Goal: Information Seeking & Learning: Learn about a topic

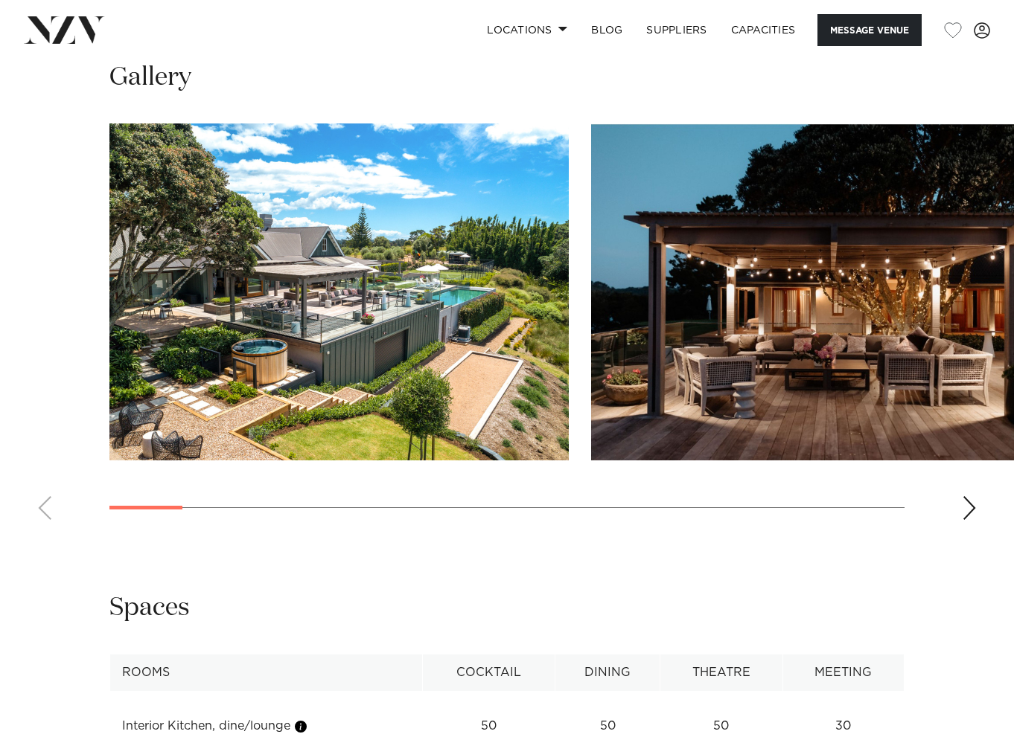
scroll to position [1340, 0]
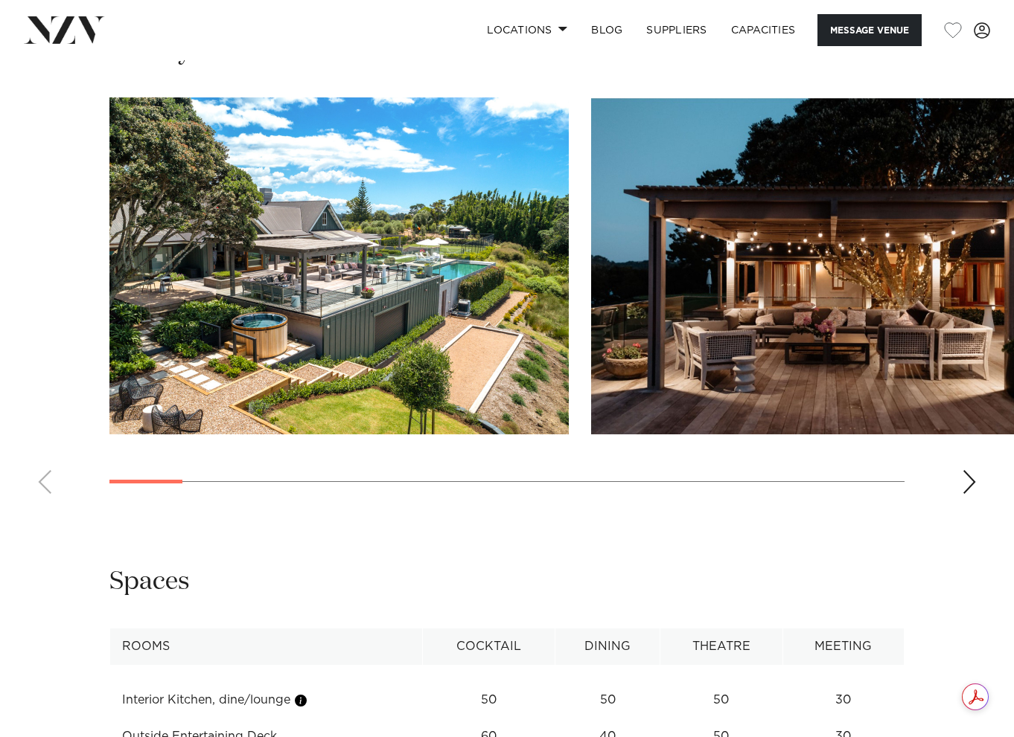
click at [973, 470] on div "Next slide" at bounding box center [968, 482] width 15 height 24
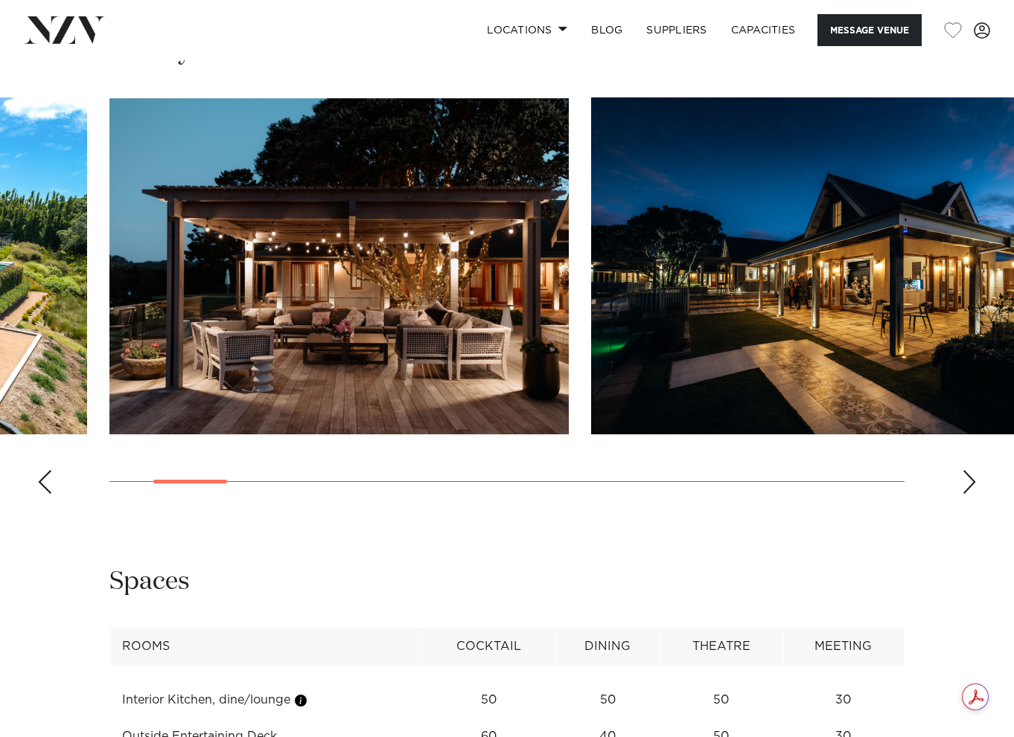
click at [973, 470] on div "Next slide" at bounding box center [968, 482] width 15 height 24
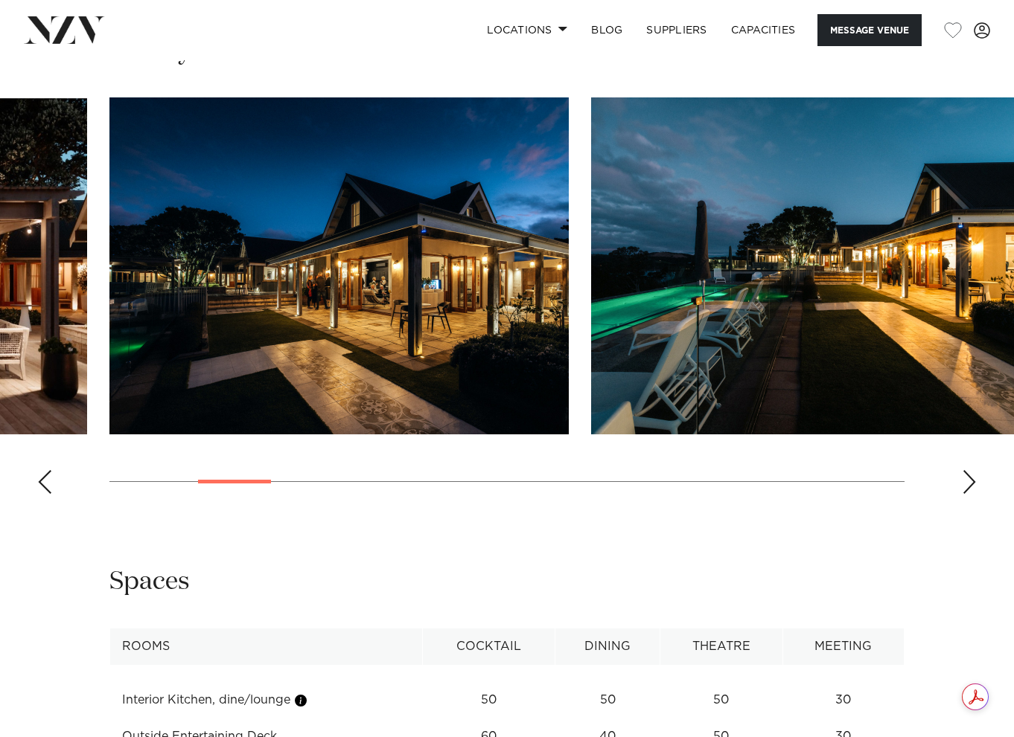
click at [973, 470] on div "Next slide" at bounding box center [968, 482] width 15 height 24
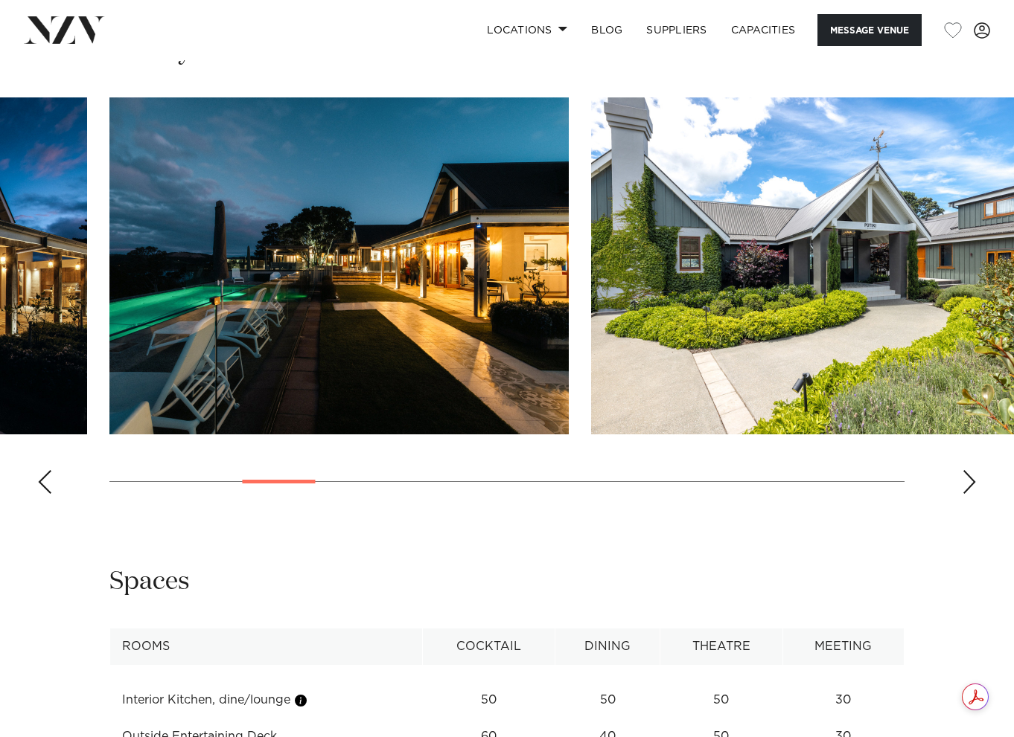
click at [973, 470] on div "Next slide" at bounding box center [968, 482] width 15 height 24
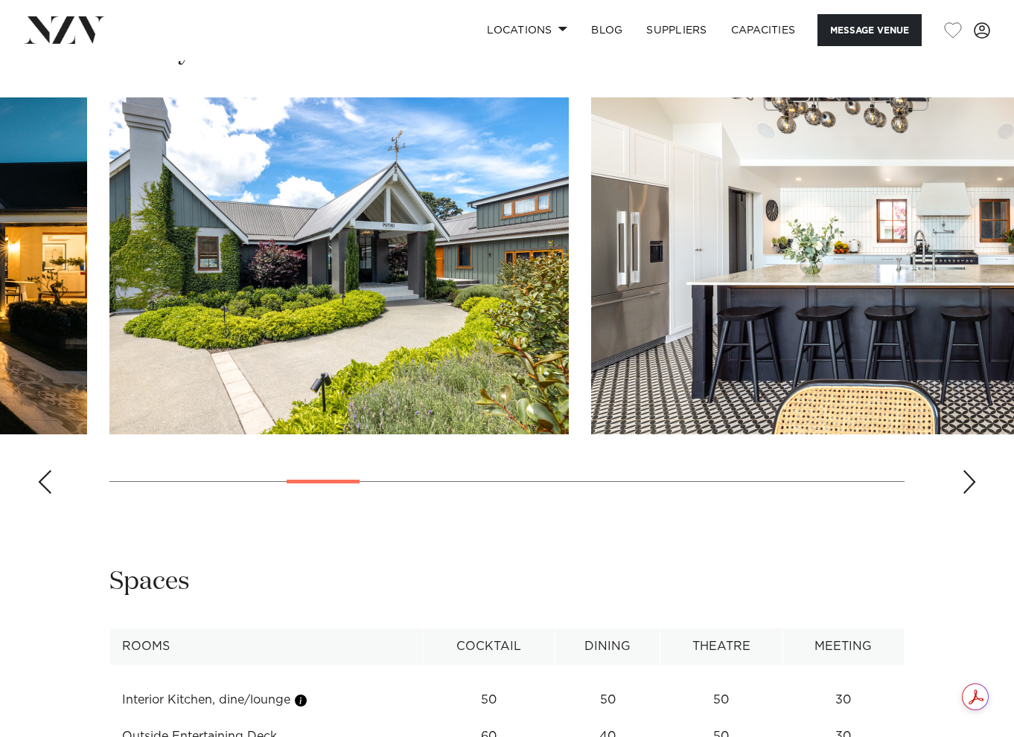
click at [973, 470] on div "Next slide" at bounding box center [968, 482] width 15 height 24
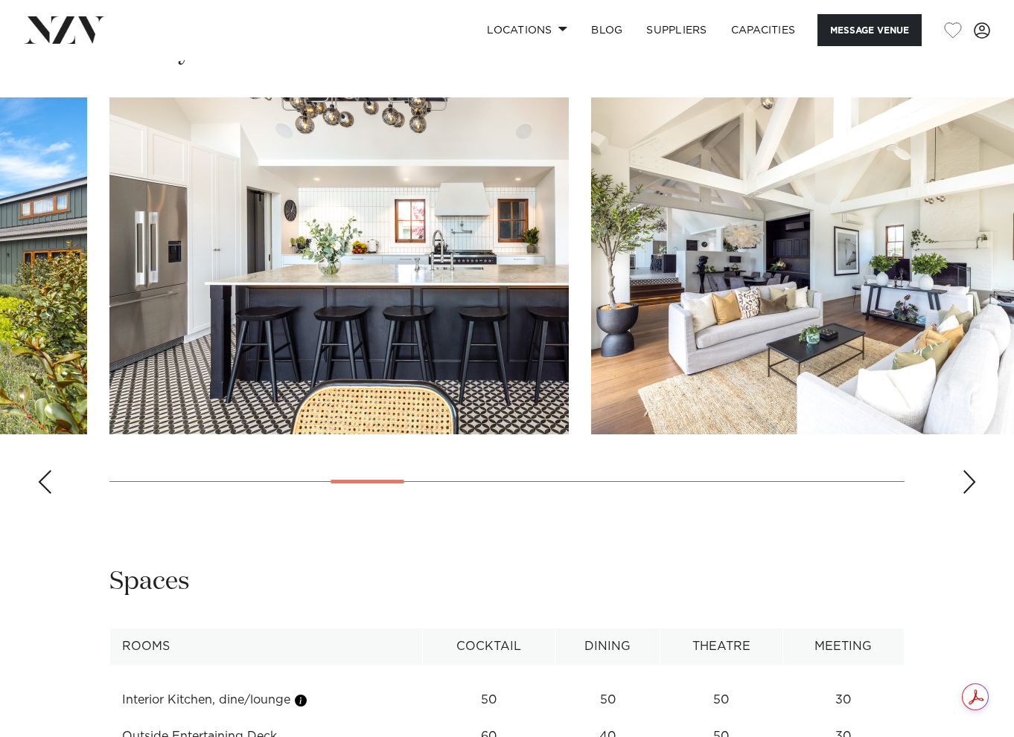
click at [972, 470] on div "Next slide" at bounding box center [968, 482] width 15 height 24
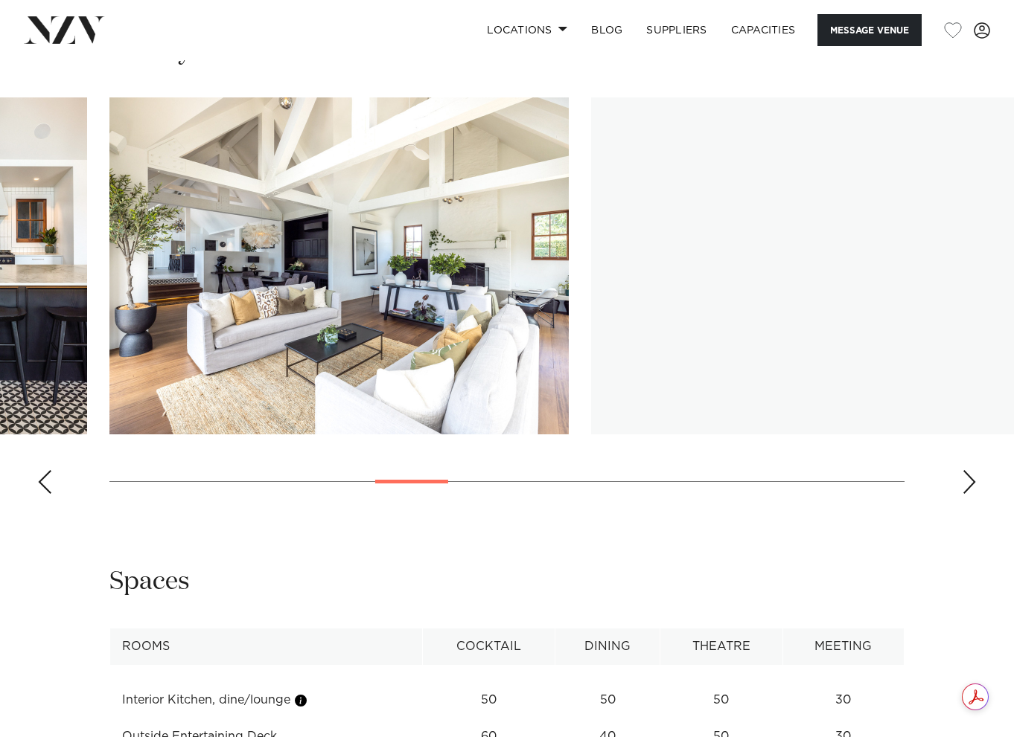
click at [972, 470] on div "Next slide" at bounding box center [968, 482] width 15 height 24
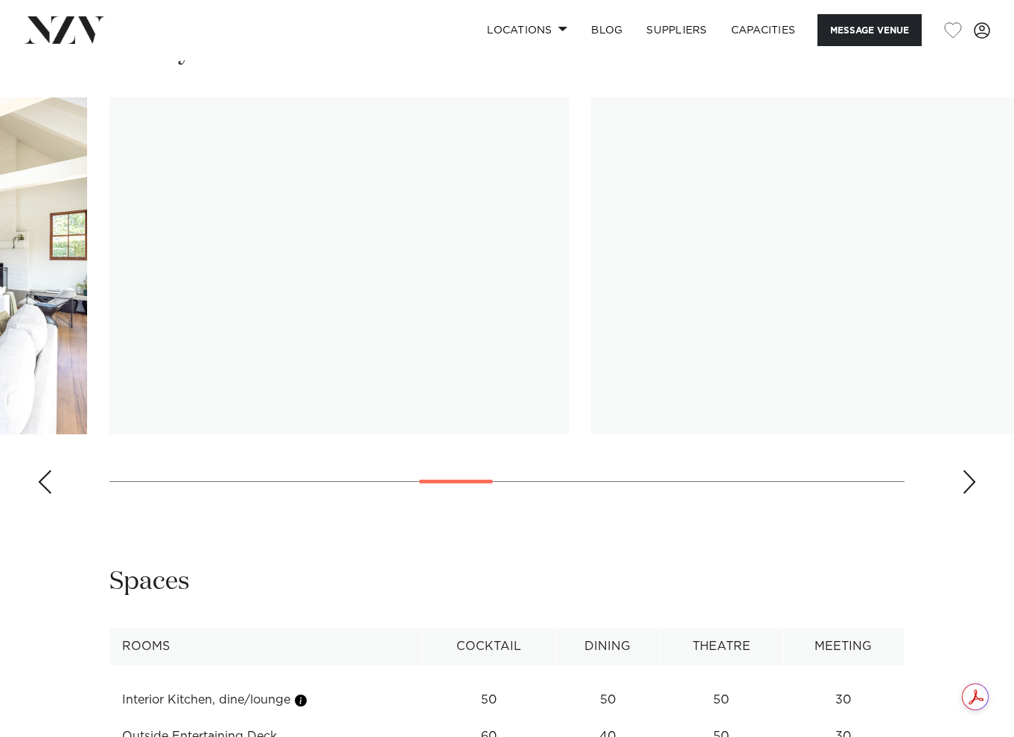
click at [972, 470] on div "Next slide" at bounding box center [968, 482] width 15 height 24
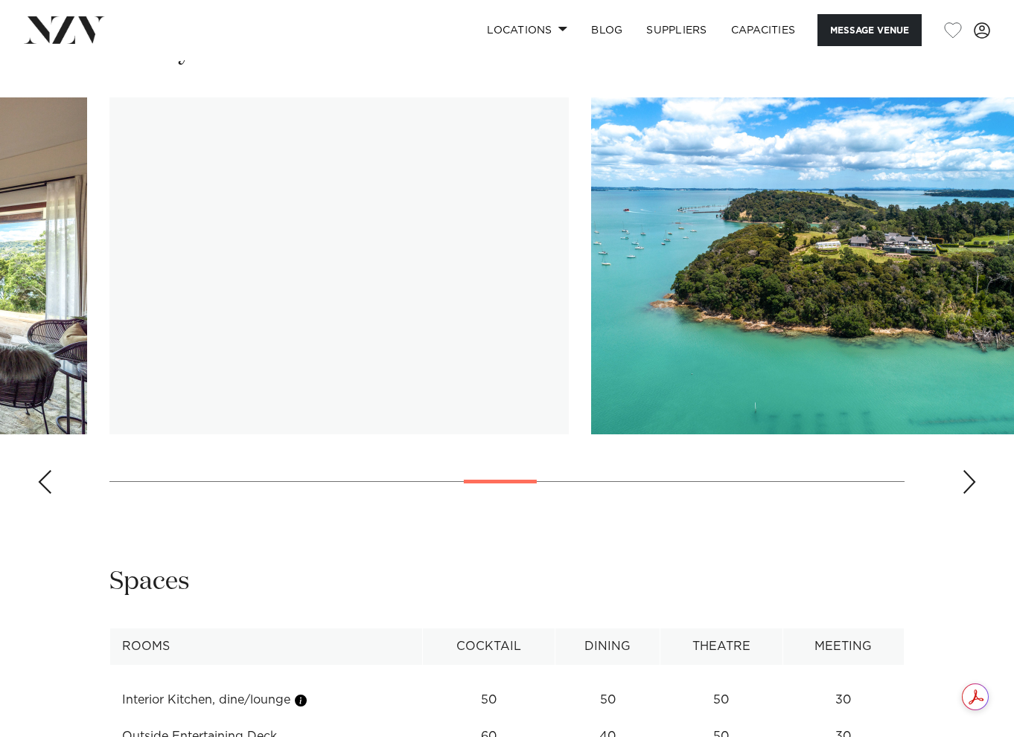
click at [970, 470] on div "Next slide" at bounding box center [968, 482] width 15 height 24
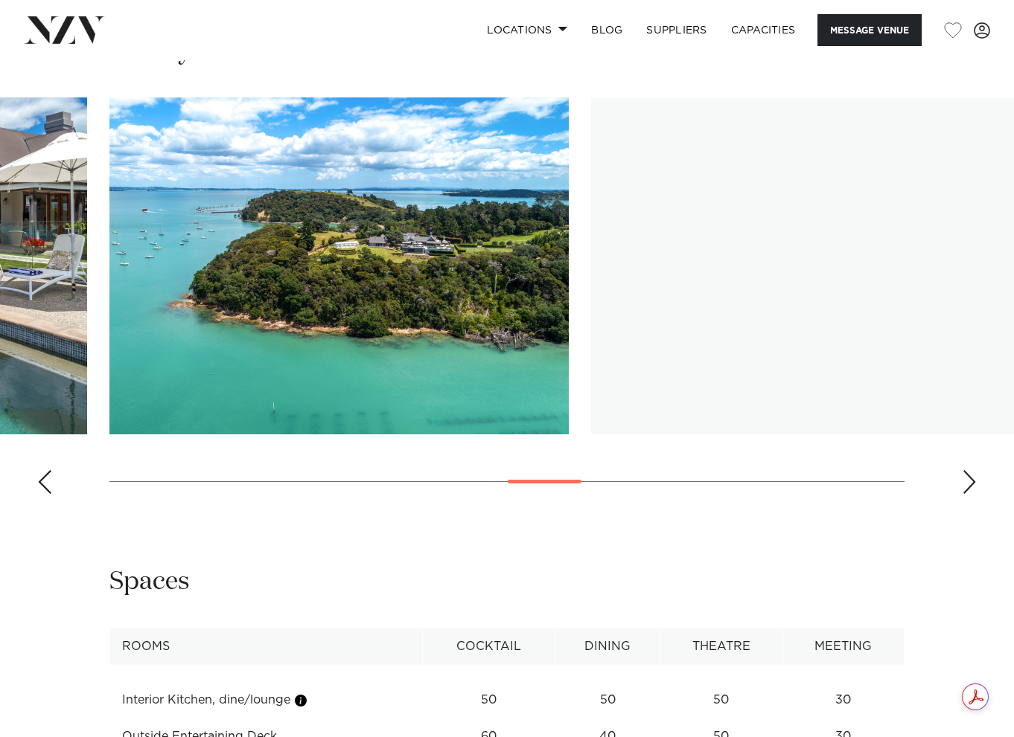
click at [970, 470] on div "Next slide" at bounding box center [968, 482] width 15 height 24
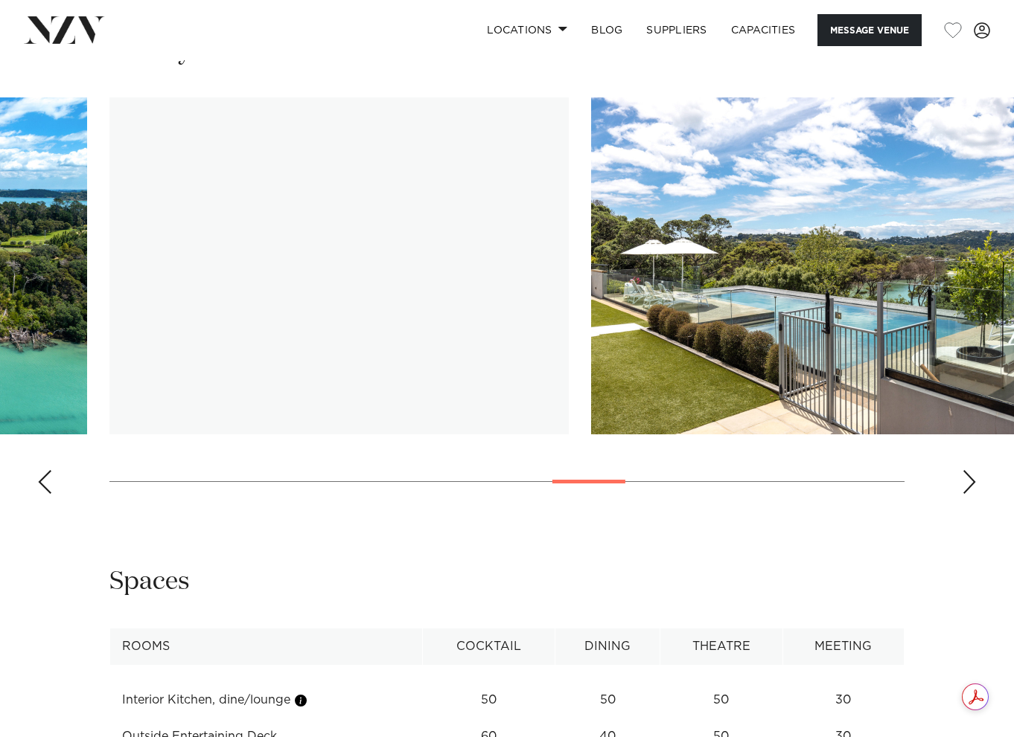
click at [967, 470] on div "Next slide" at bounding box center [968, 482] width 15 height 24
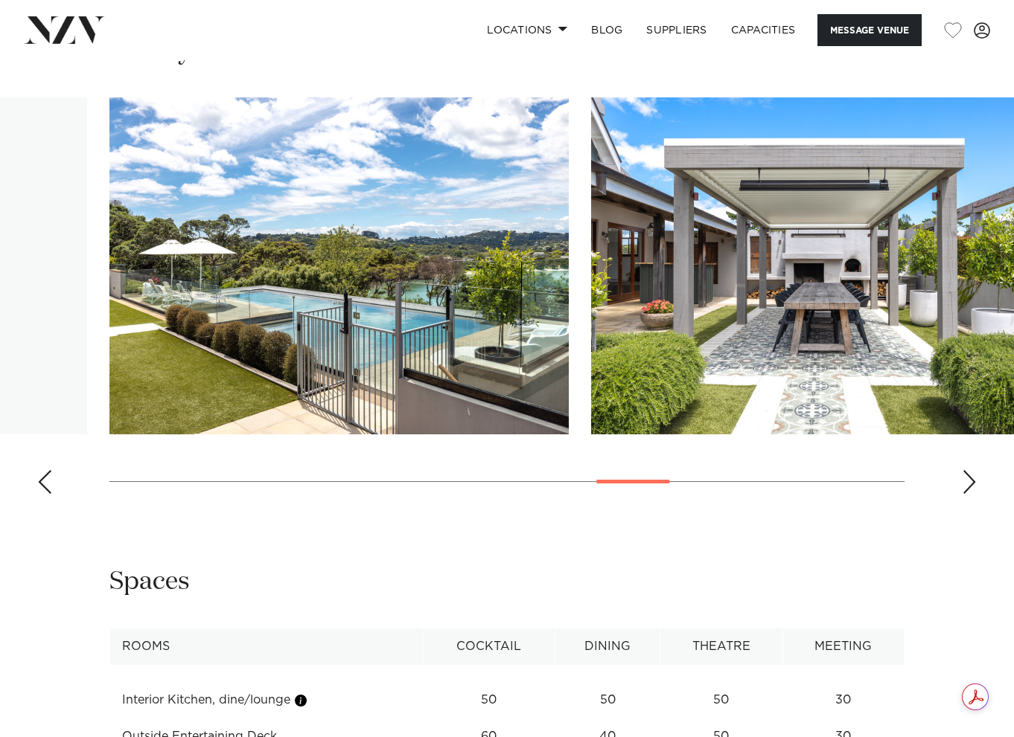
click at [967, 470] on div "Next slide" at bounding box center [968, 482] width 15 height 24
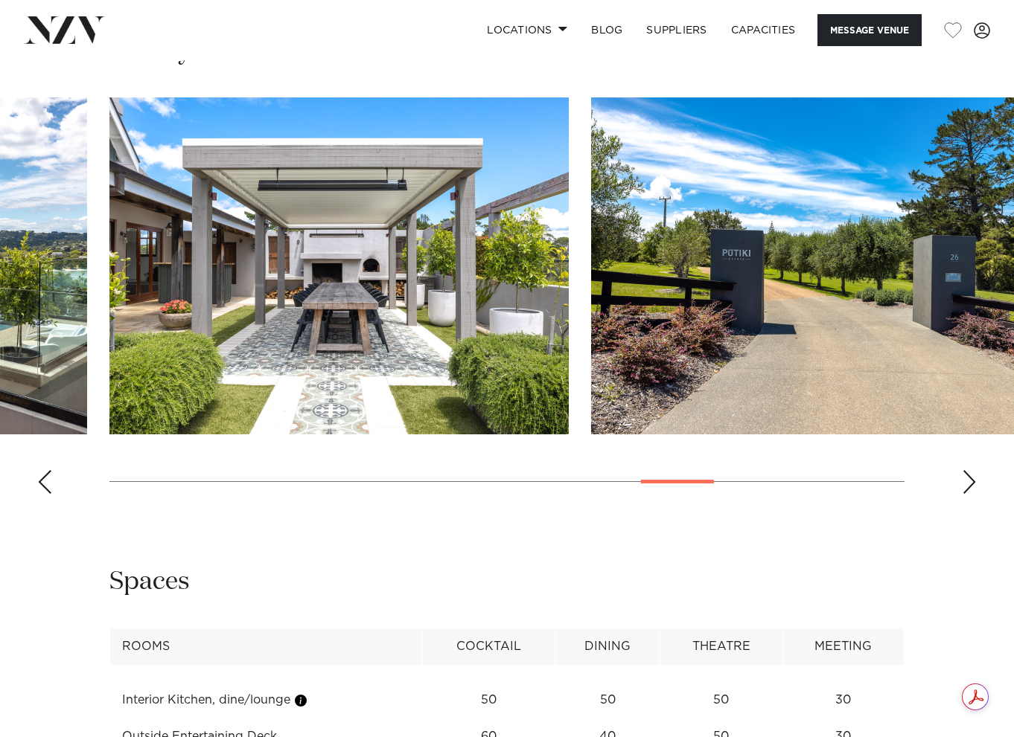
click at [967, 470] on div "Next slide" at bounding box center [968, 482] width 15 height 24
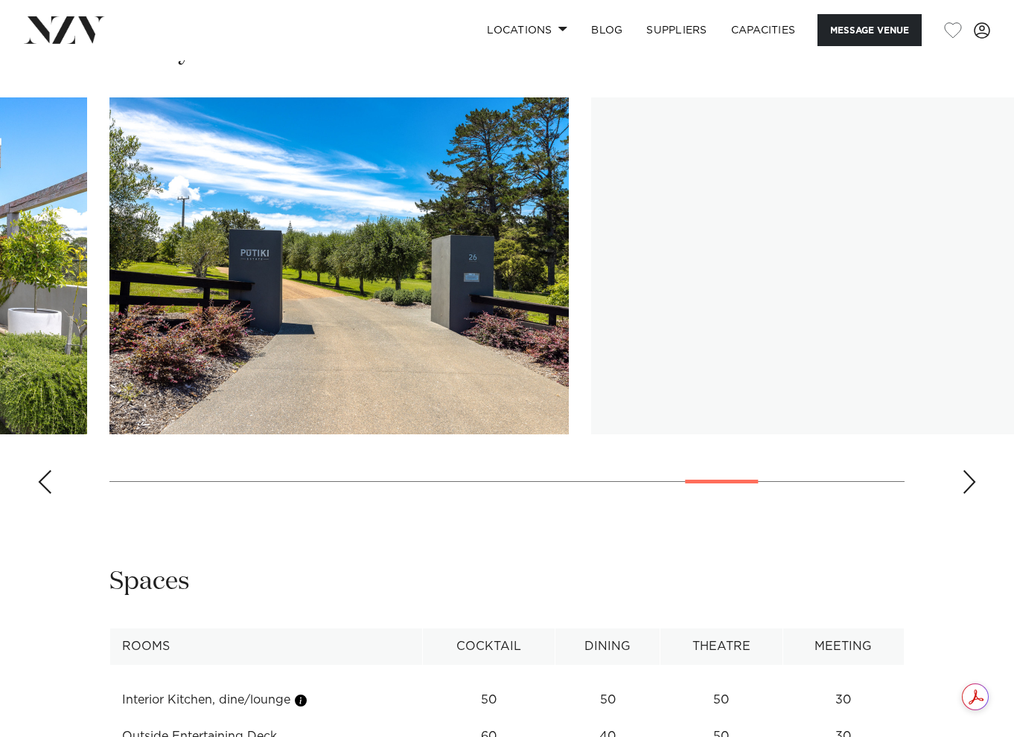
click at [967, 470] on div "Next slide" at bounding box center [968, 482] width 15 height 24
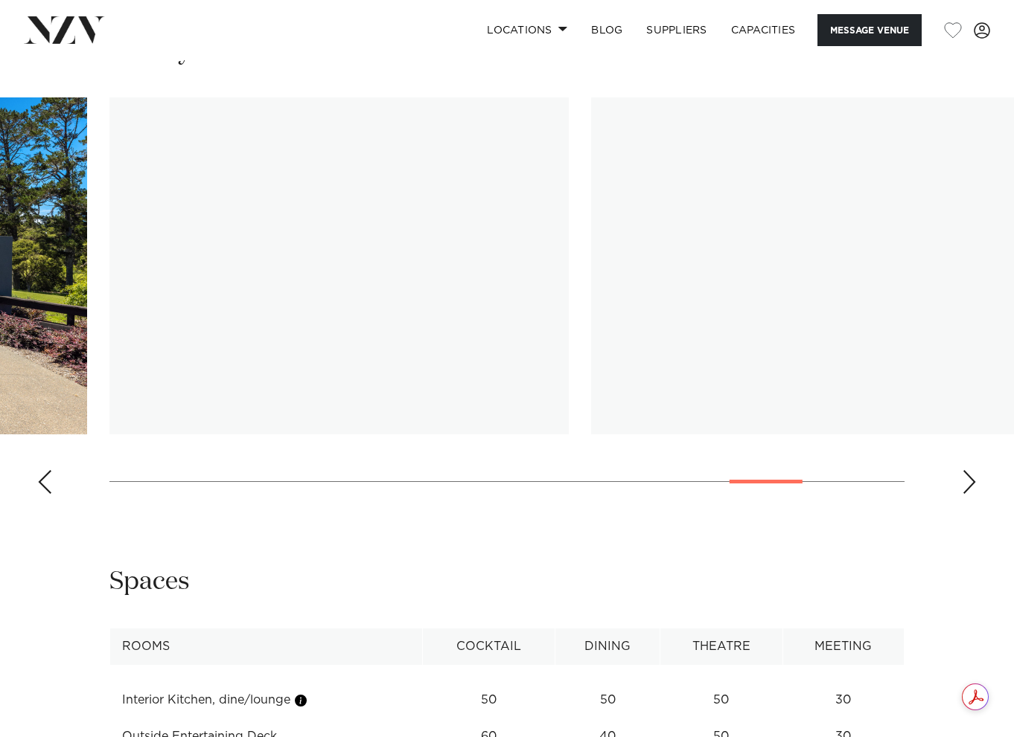
click at [967, 470] on div "Next slide" at bounding box center [968, 482] width 15 height 24
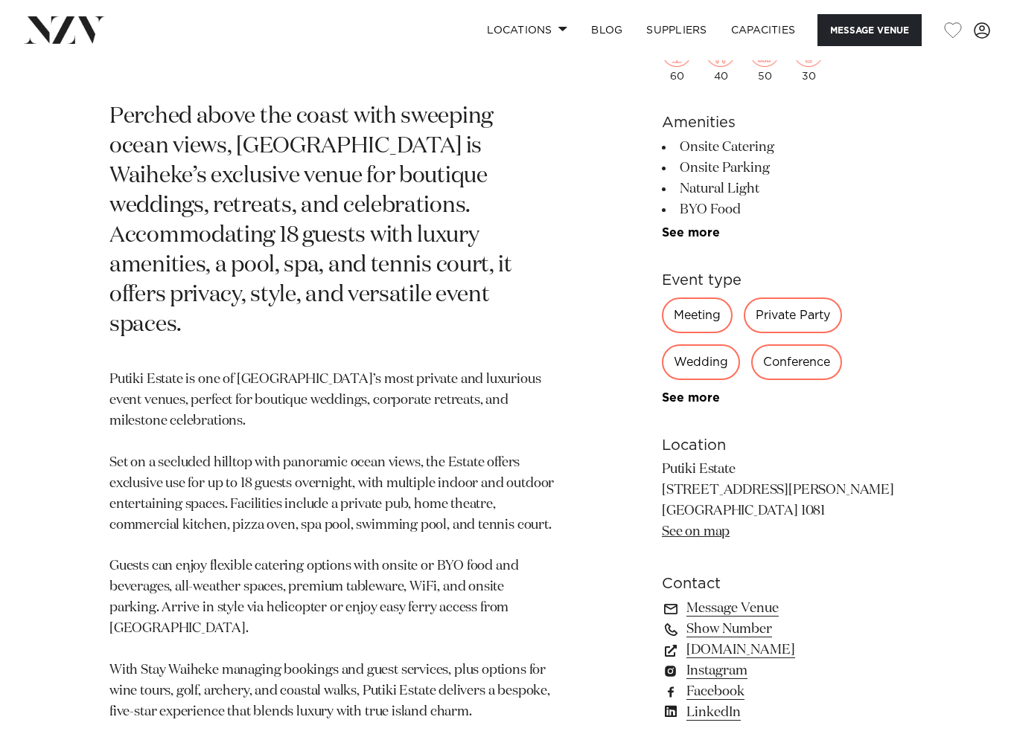
scroll to position [579, 0]
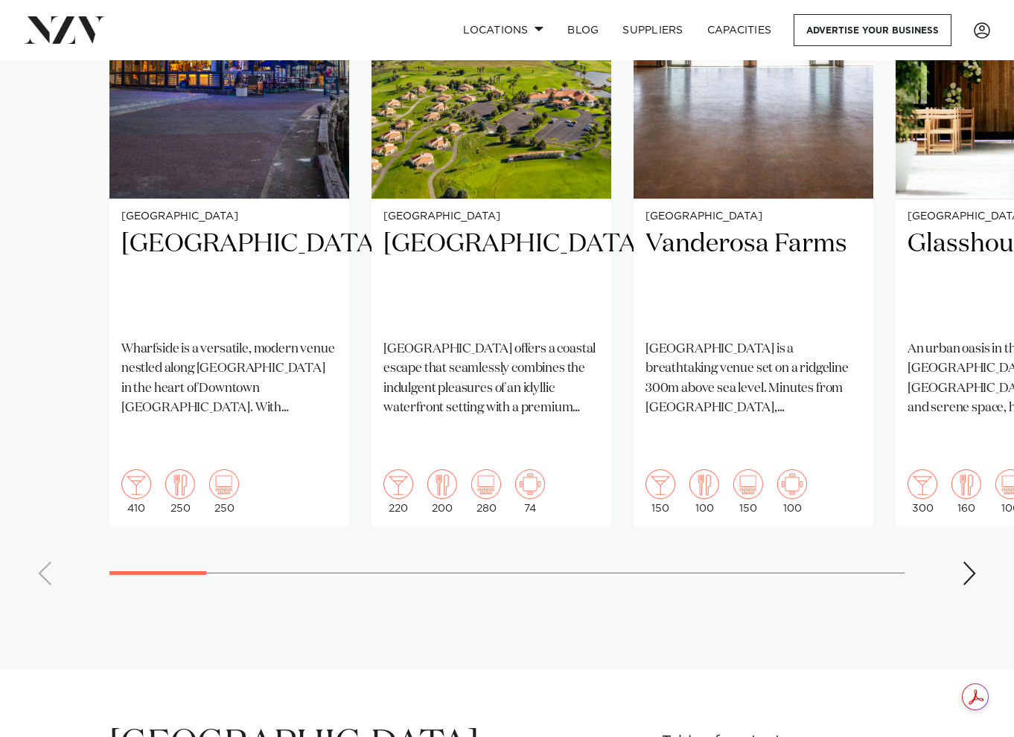
scroll to position [1191, 0]
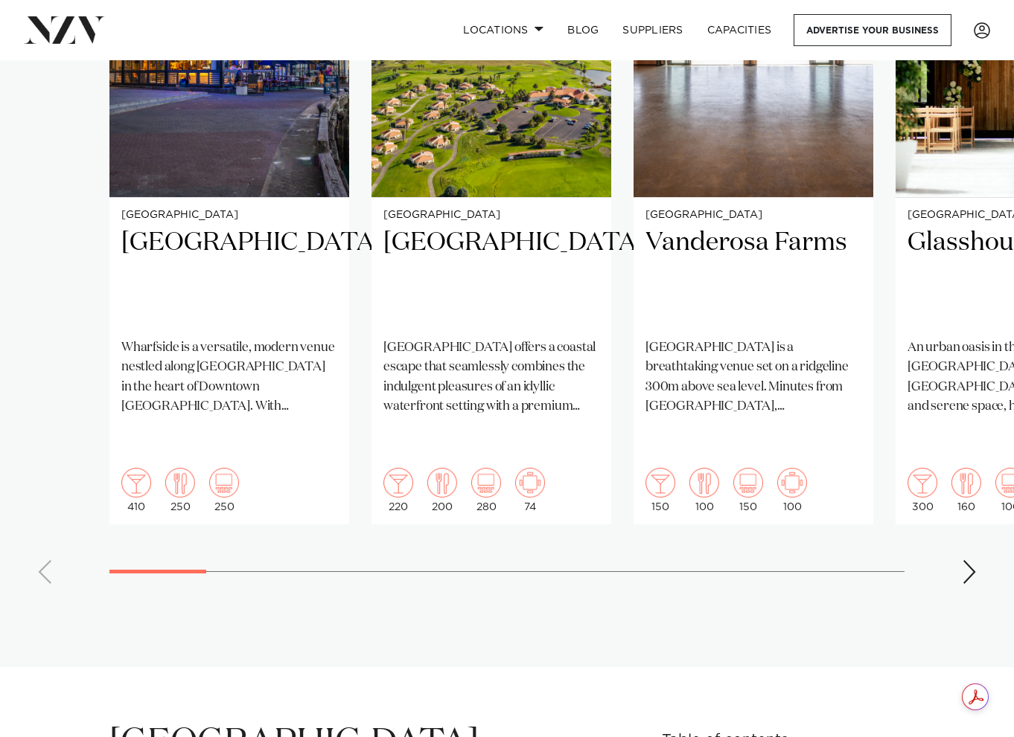
click at [967, 560] on div "Next slide" at bounding box center [968, 572] width 15 height 24
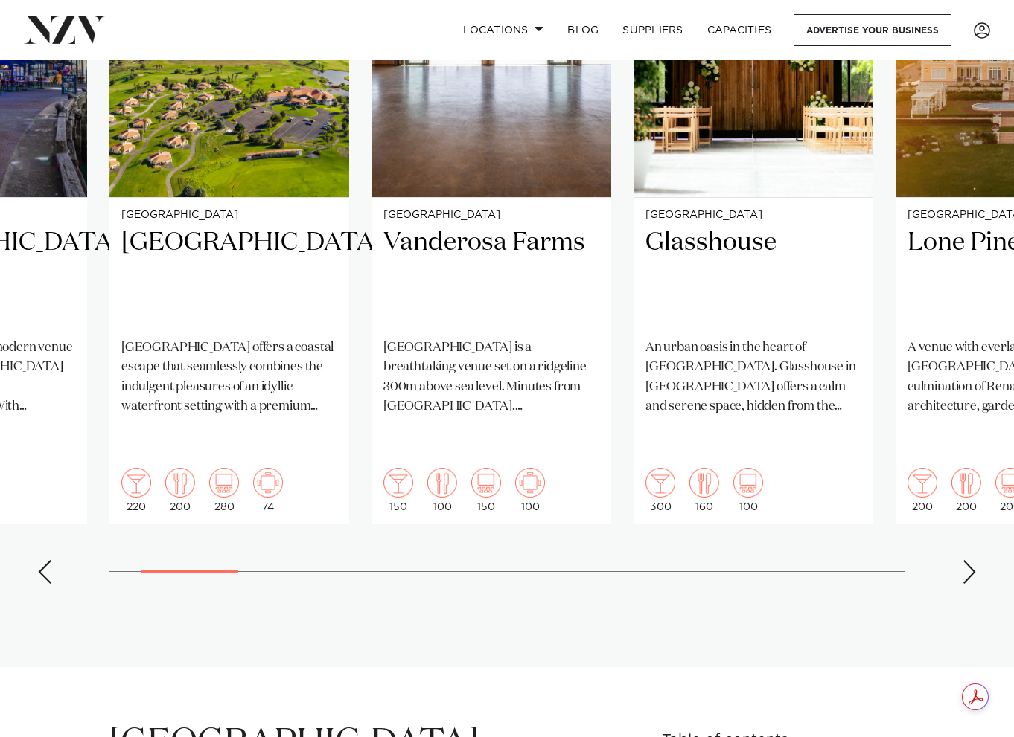
click at [970, 560] on div "Next slide" at bounding box center [968, 572] width 15 height 24
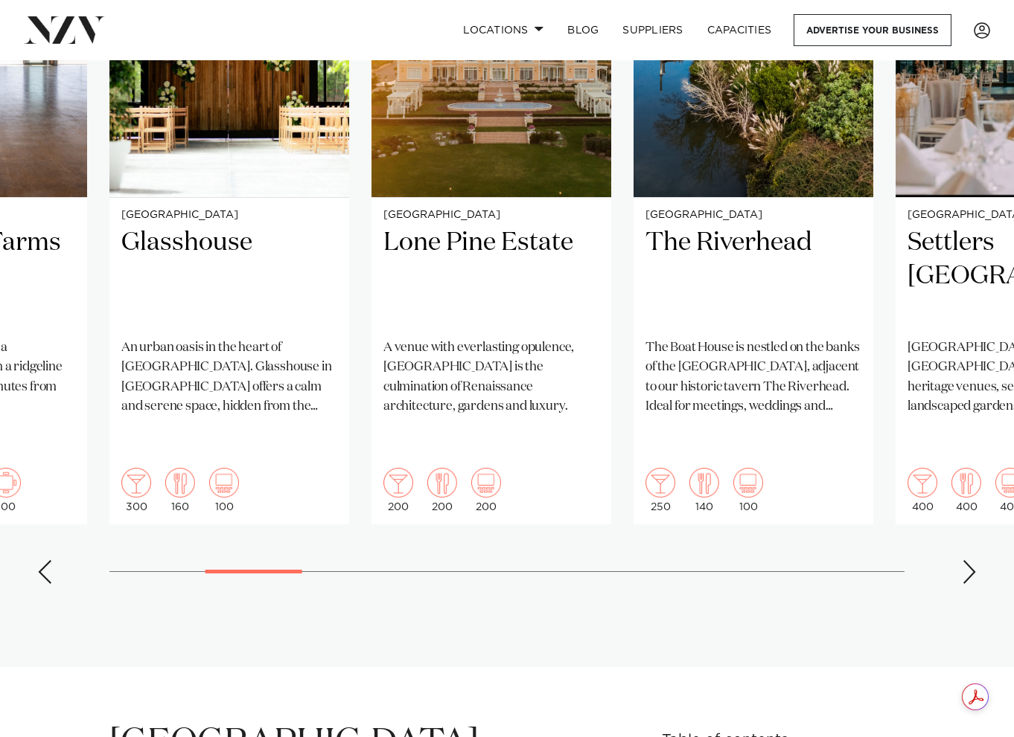
click at [970, 560] on div "Next slide" at bounding box center [968, 572] width 15 height 24
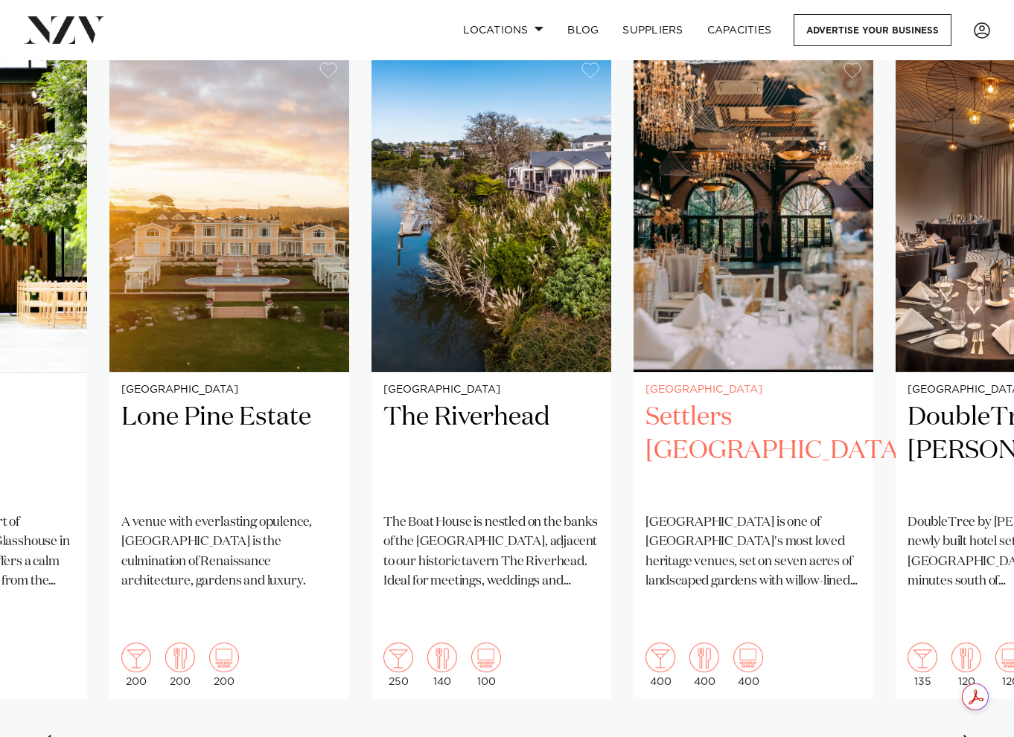
scroll to position [1042, 0]
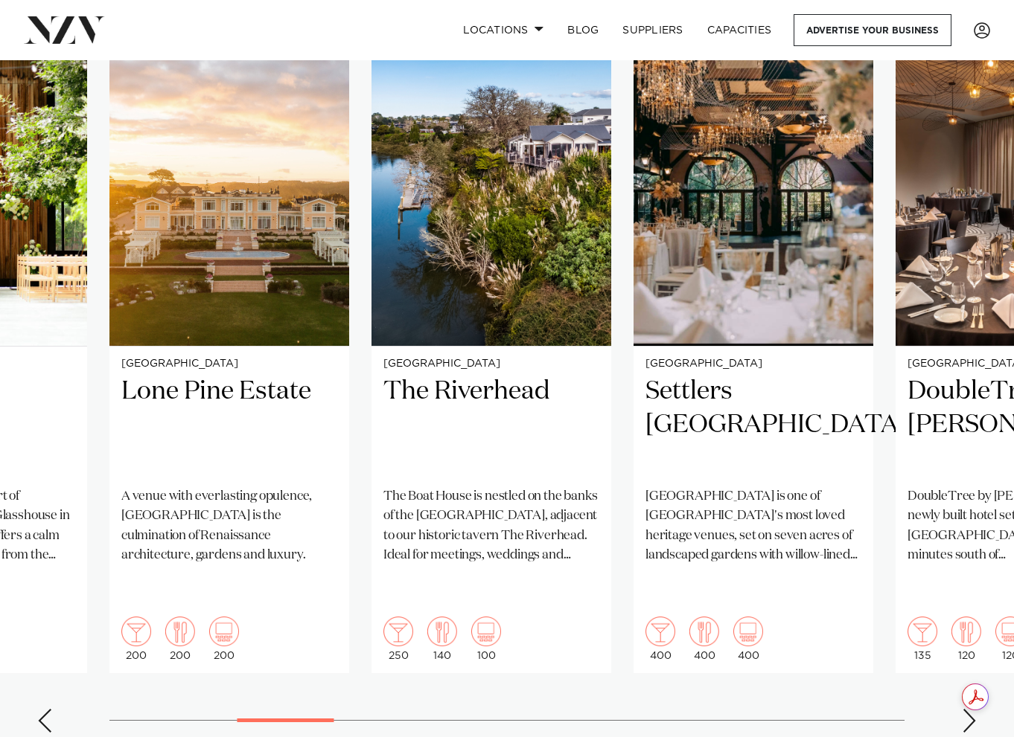
click at [970, 709] on div "Next slide" at bounding box center [968, 721] width 15 height 24
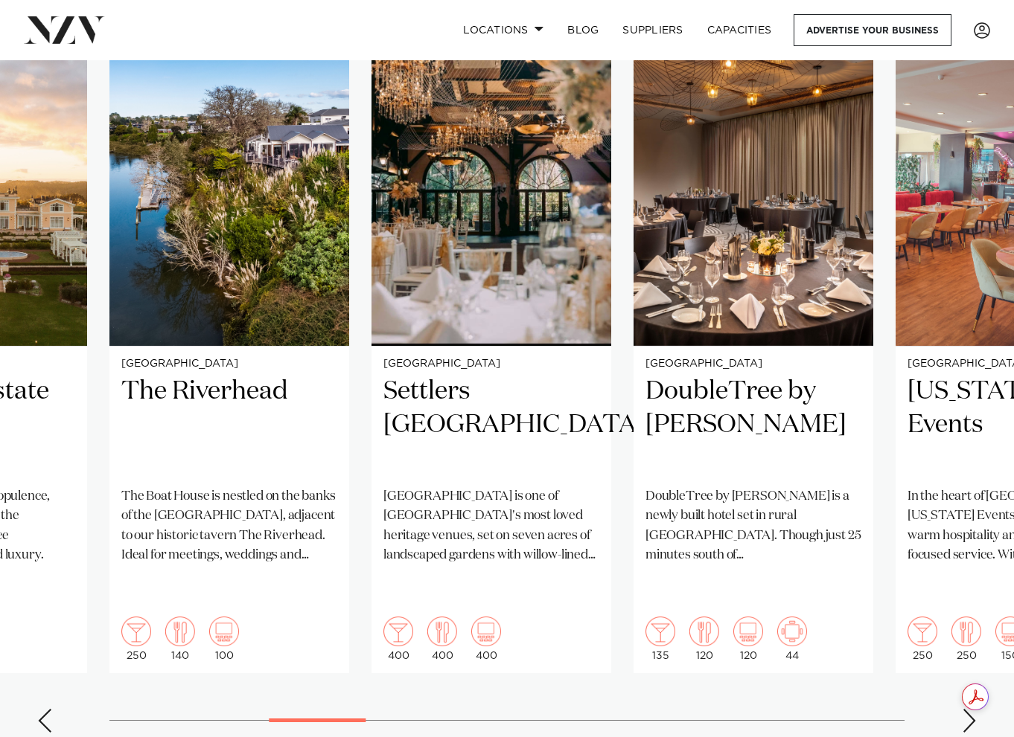
click at [970, 709] on div "Next slide" at bounding box center [968, 721] width 15 height 24
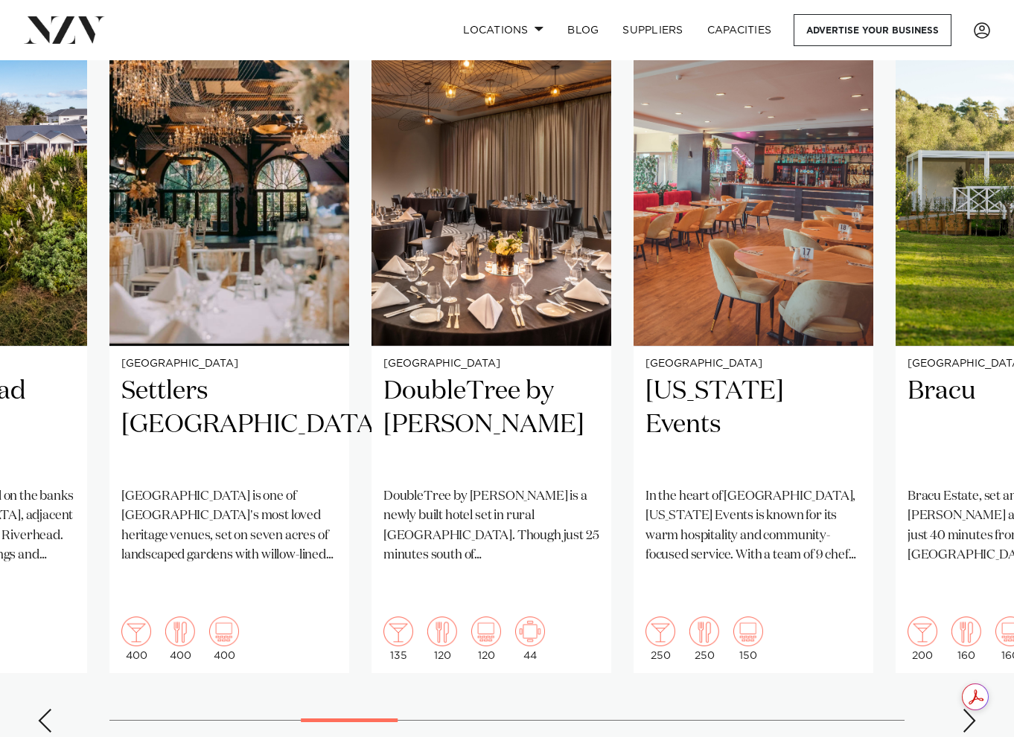
click at [970, 709] on div "Next slide" at bounding box center [968, 721] width 15 height 24
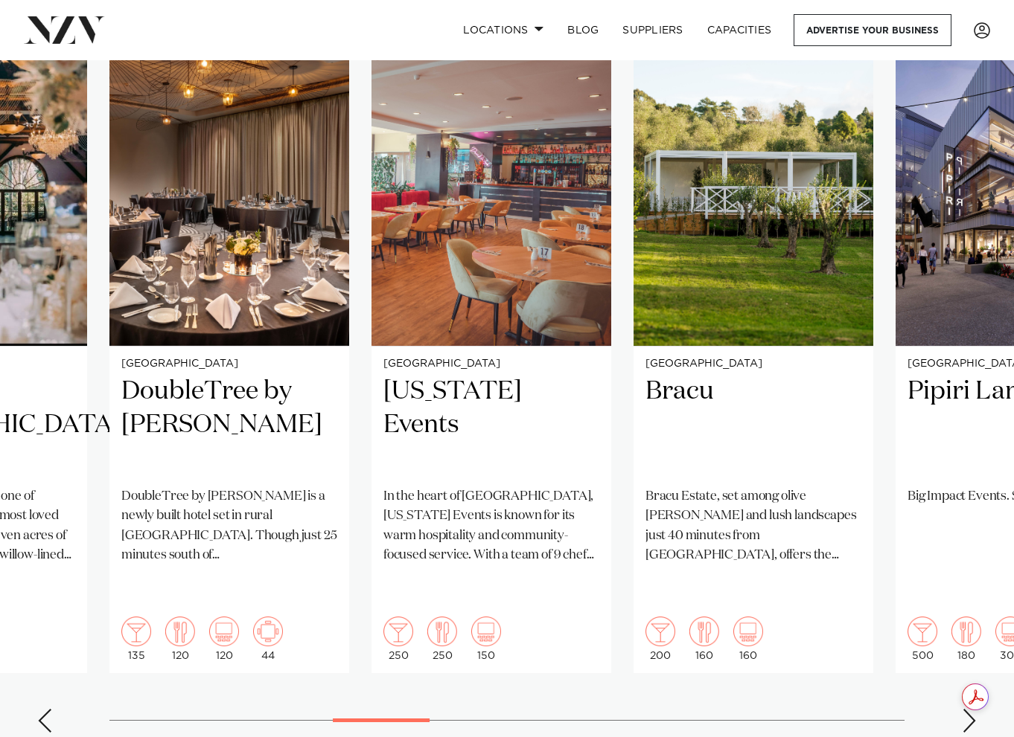
click at [970, 709] on div "Next slide" at bounding box center [968, 721] width 15 height 24
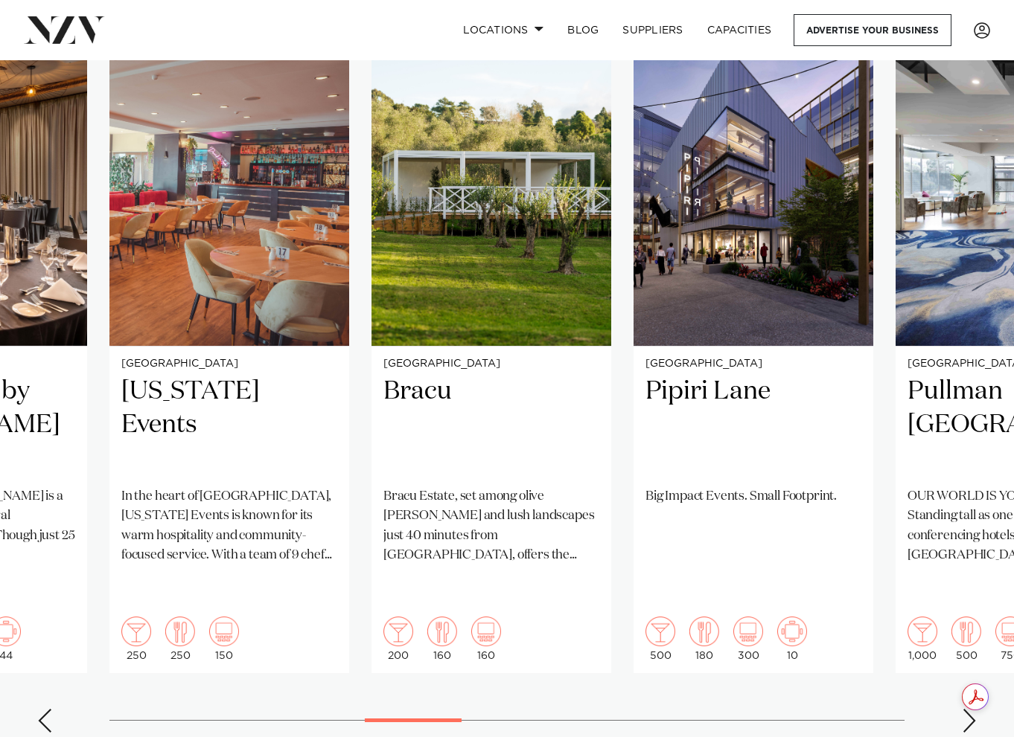
click at [970, 709] on div "Next slide" at bounding box center [968, 721] width 15 height 24
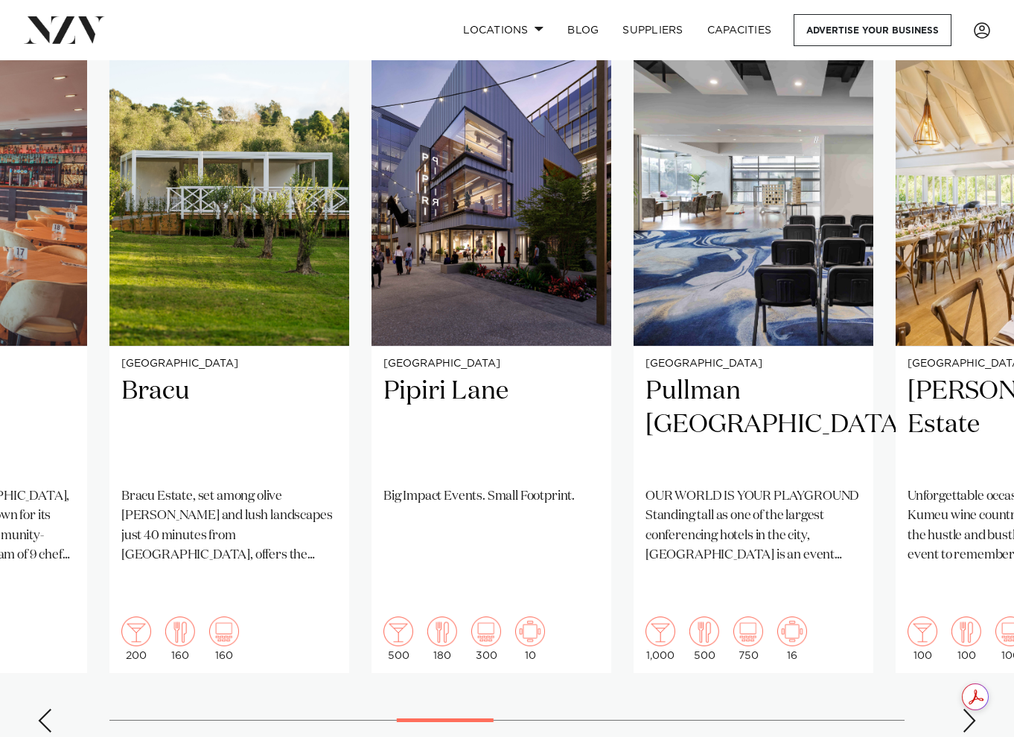
click at [970, 709] on div "Next slide" at bounding box center [968, 721] width 15 height 24
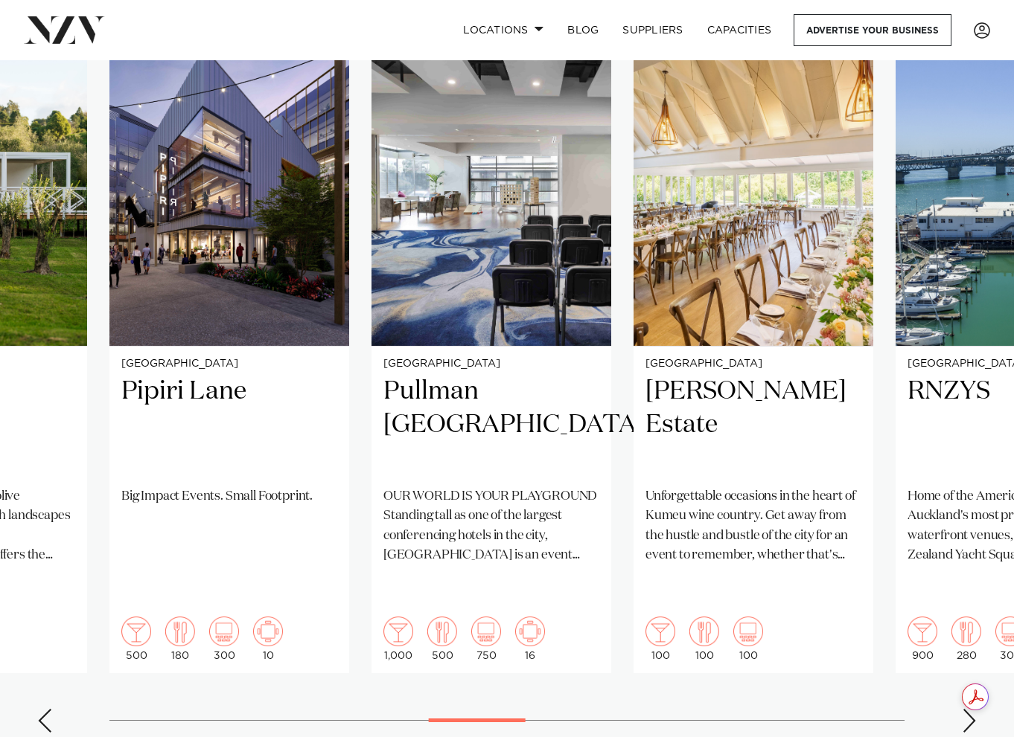
click at [970, 709] on div "Next slide" at bounding box center [968, 721] width 15 height 24
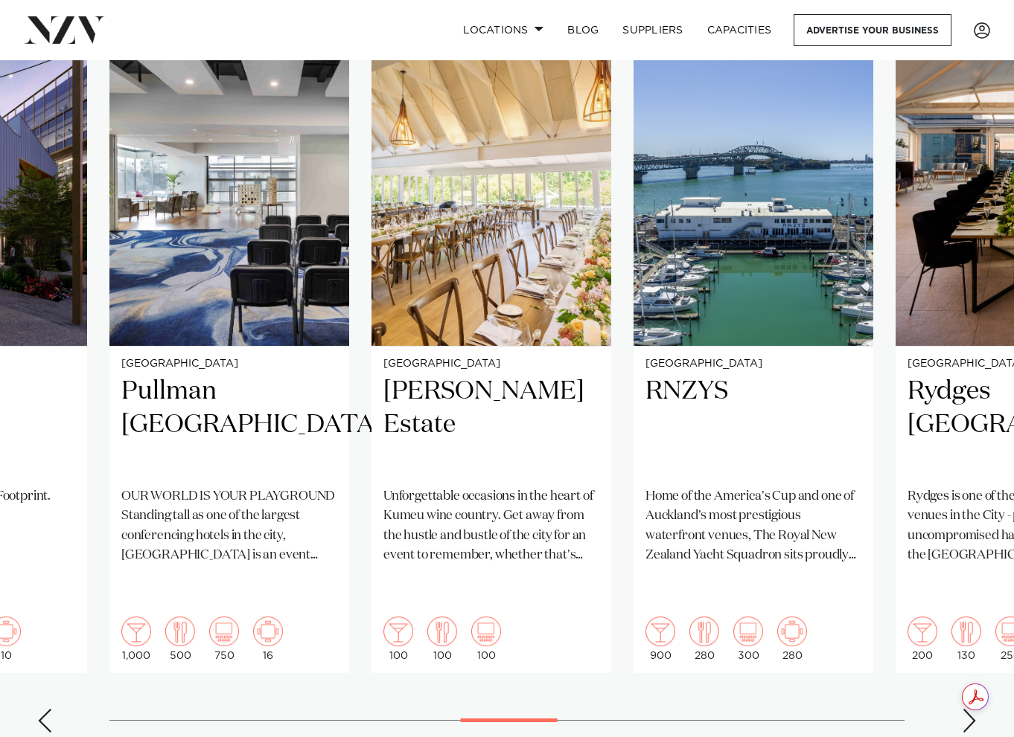
click at [970, 709] on div "Next slide" at bounding box center [968, 721] width 15 height 24
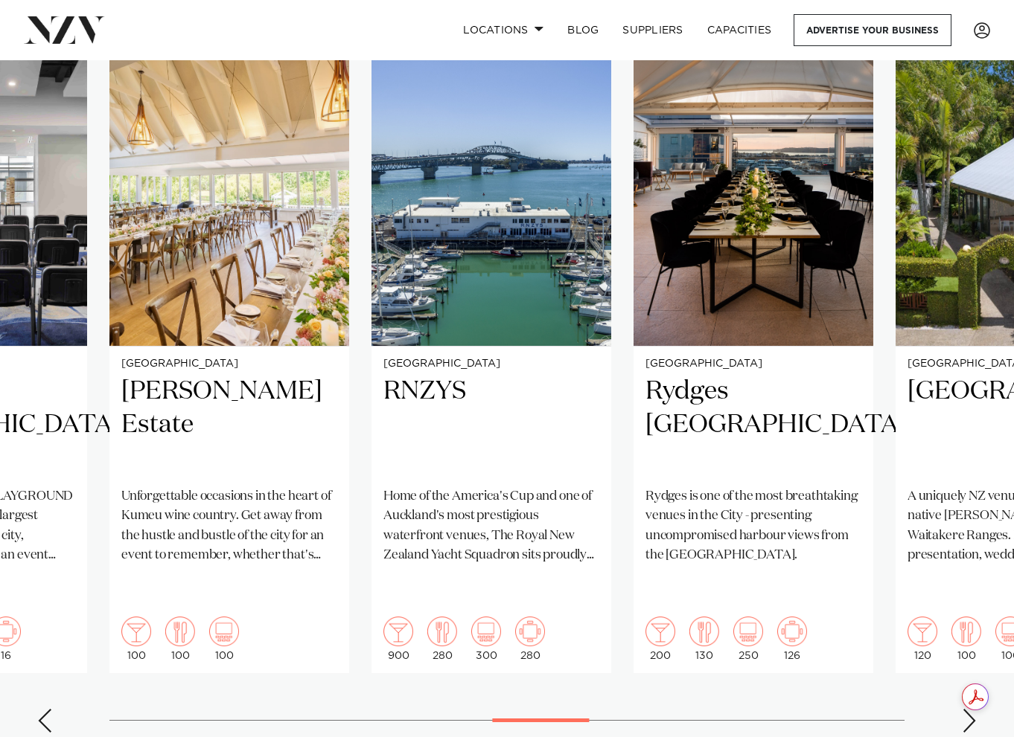
click at [970, 709] on div "Next slide" at bounding box center [968, 721] width 15 height 24
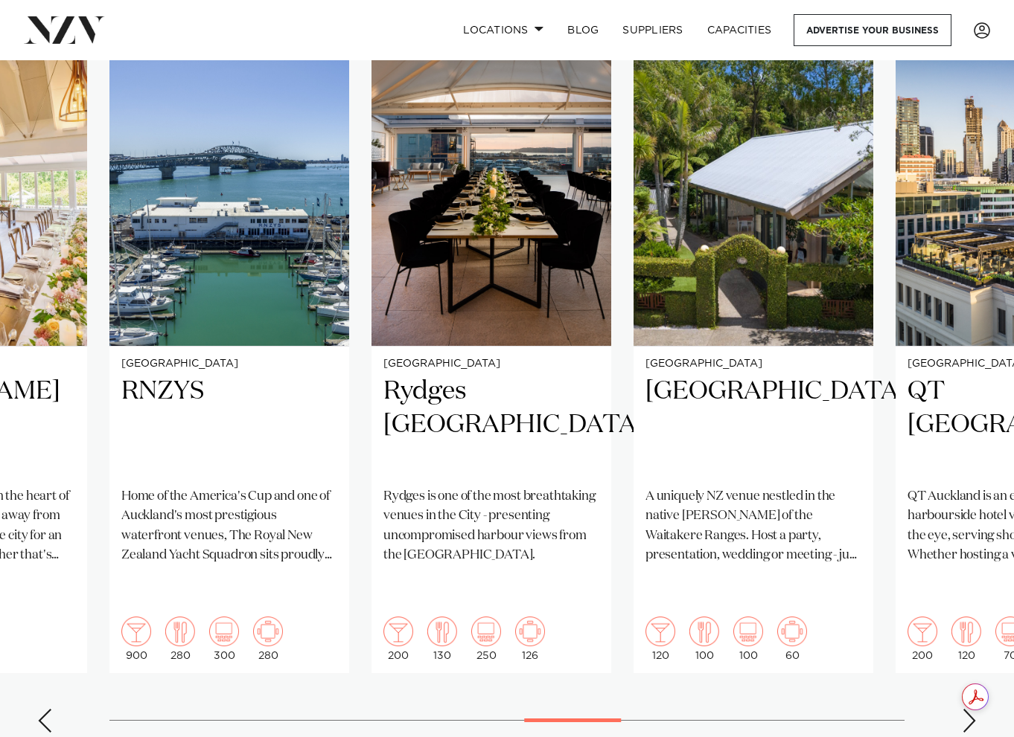
click at [970, 709] on div "Next slide" at bounding box center [968, 721] width 15 height 24
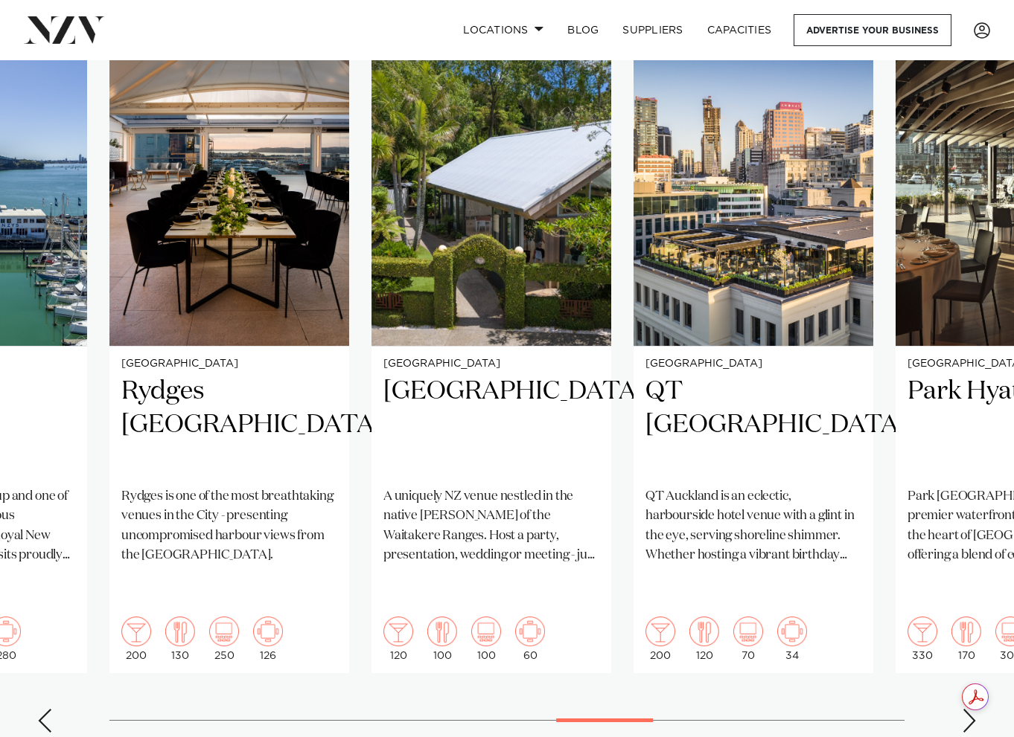
click at [970, 709] on div "Next slide" at bounding box center [968, 721] width 15 height 24
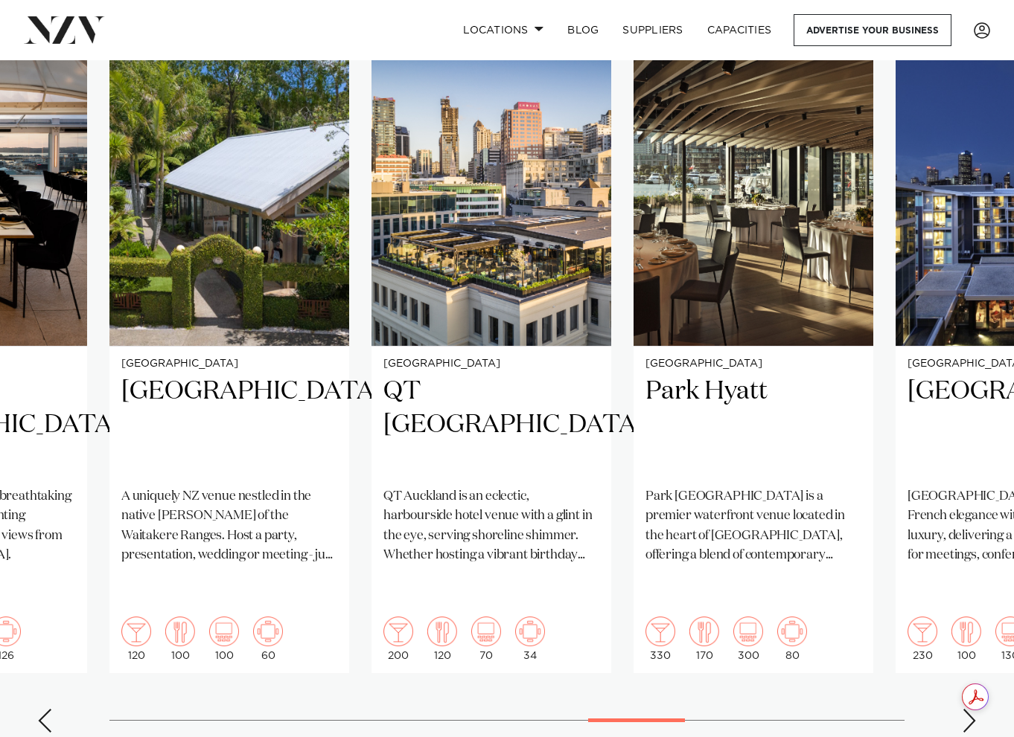
click at [970, 709] on div "Next slide" at bounding box center [968, 721] width 15 height 24
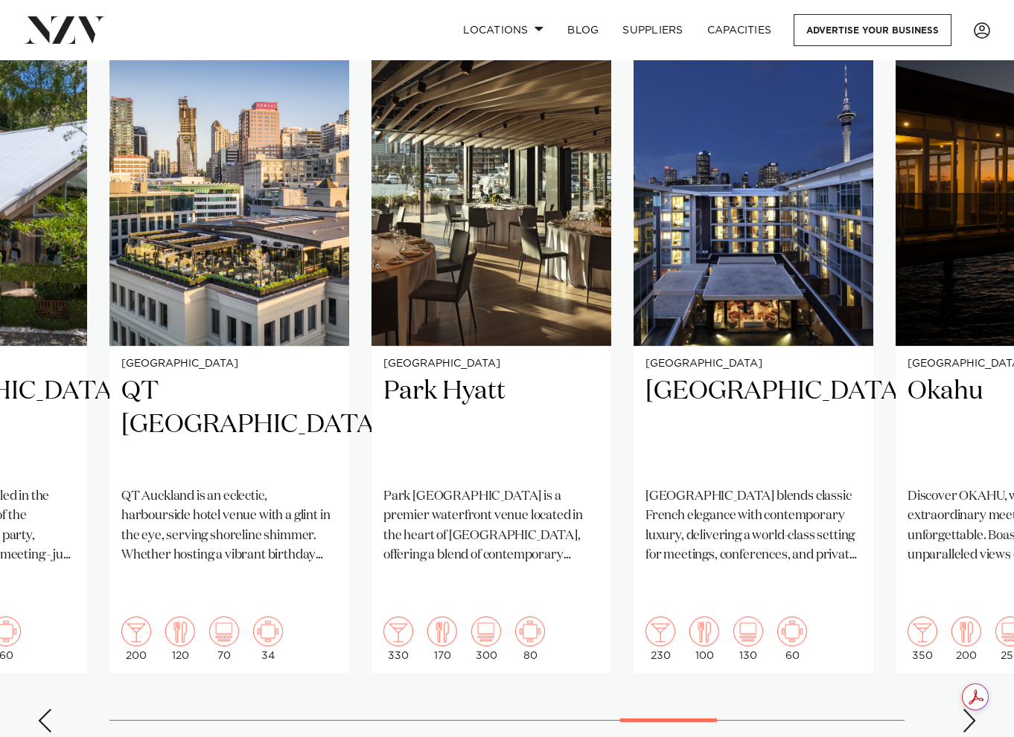
click at [970, 709] on div "Next slide" at bounding box center [968, 721] width 15 height 24
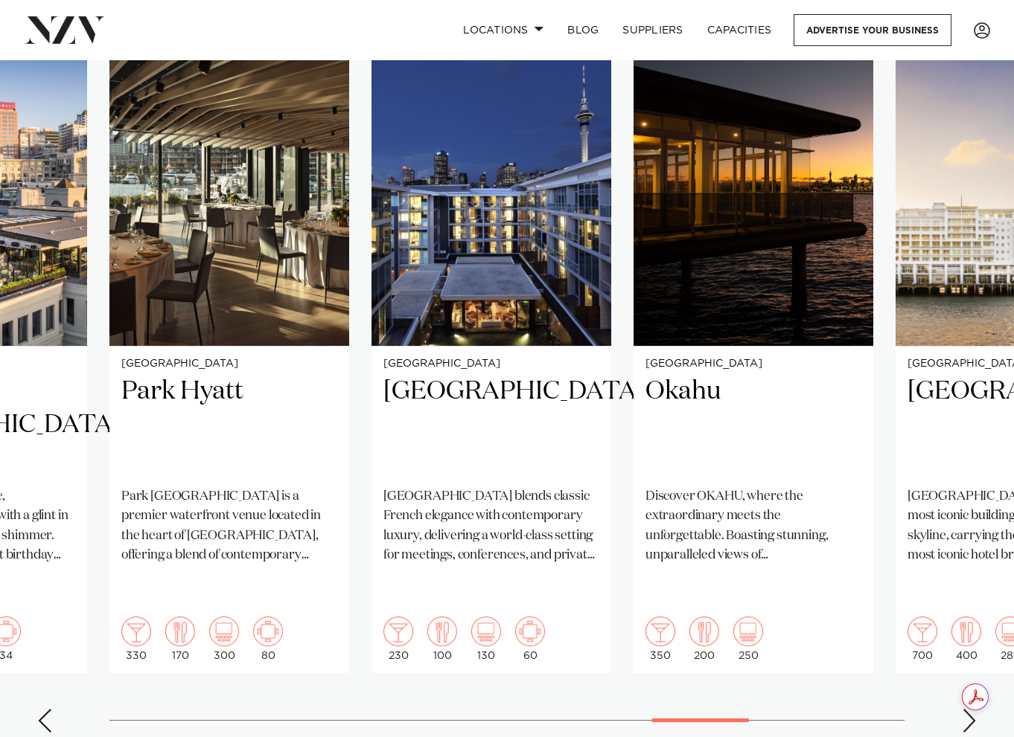
click at [970, 709] on div "Next slide" at bounding box center [968, 721] width 15 height 24
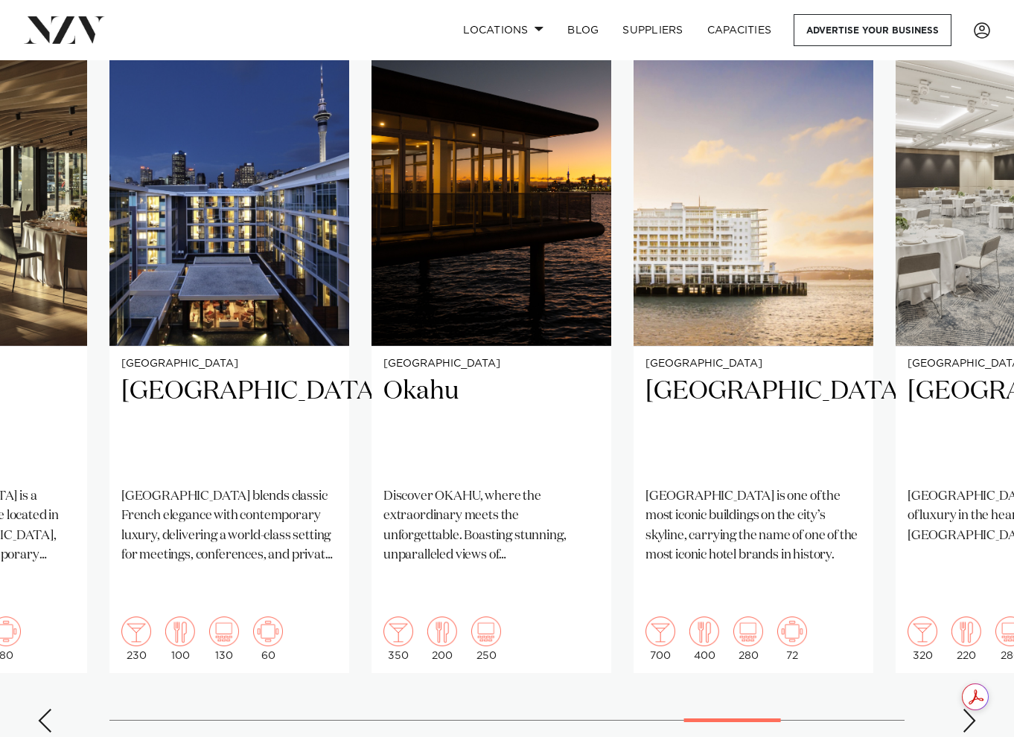
click at [970, 709] on div "Next slide" at bounding box center [968, 721] width 15 height 24
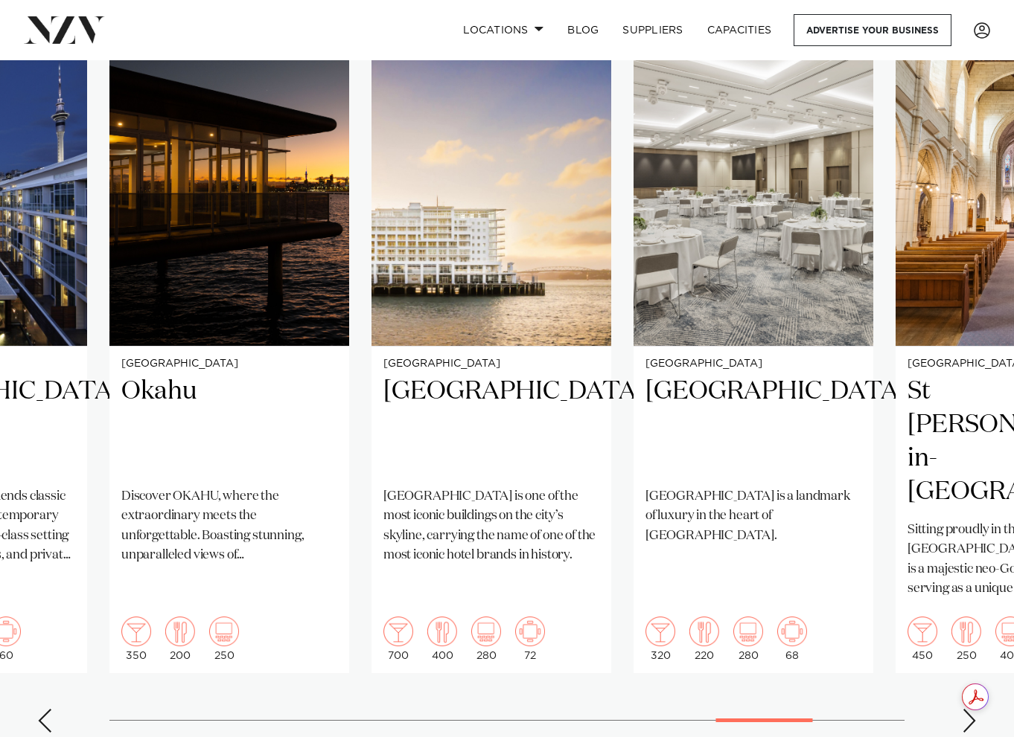
click at [970, 709] on div "Next slide" at bounding box center [968, 721] width 15 height 24
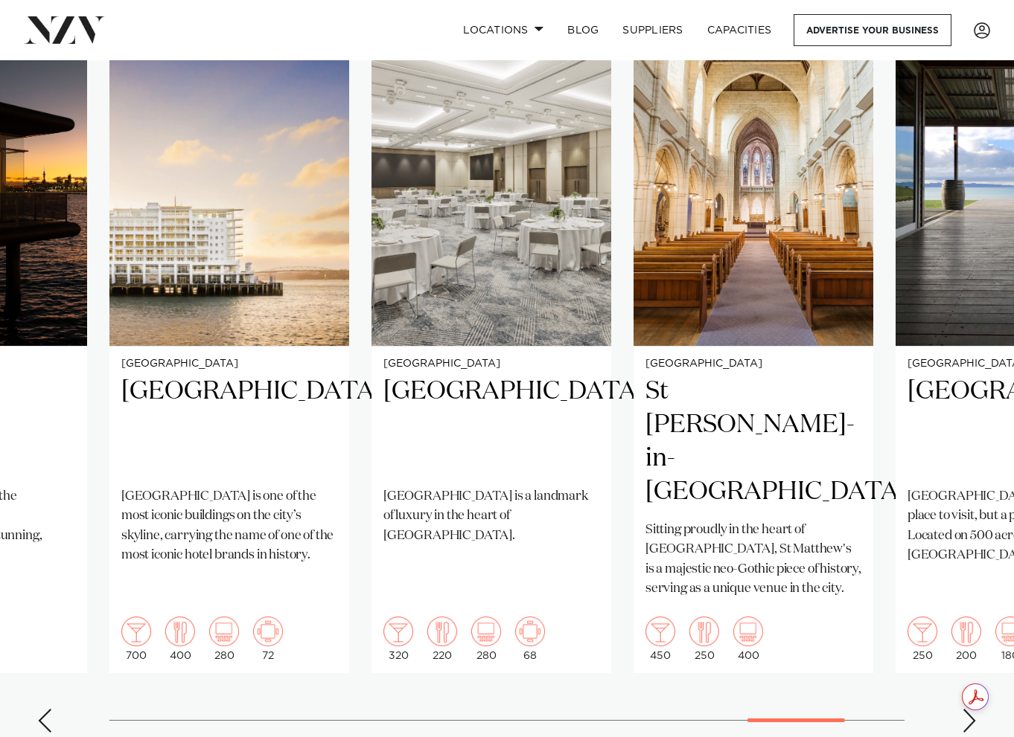
click at [970, 709] on div "Next slide" at bounding box center [968, 721] width 15 height 24
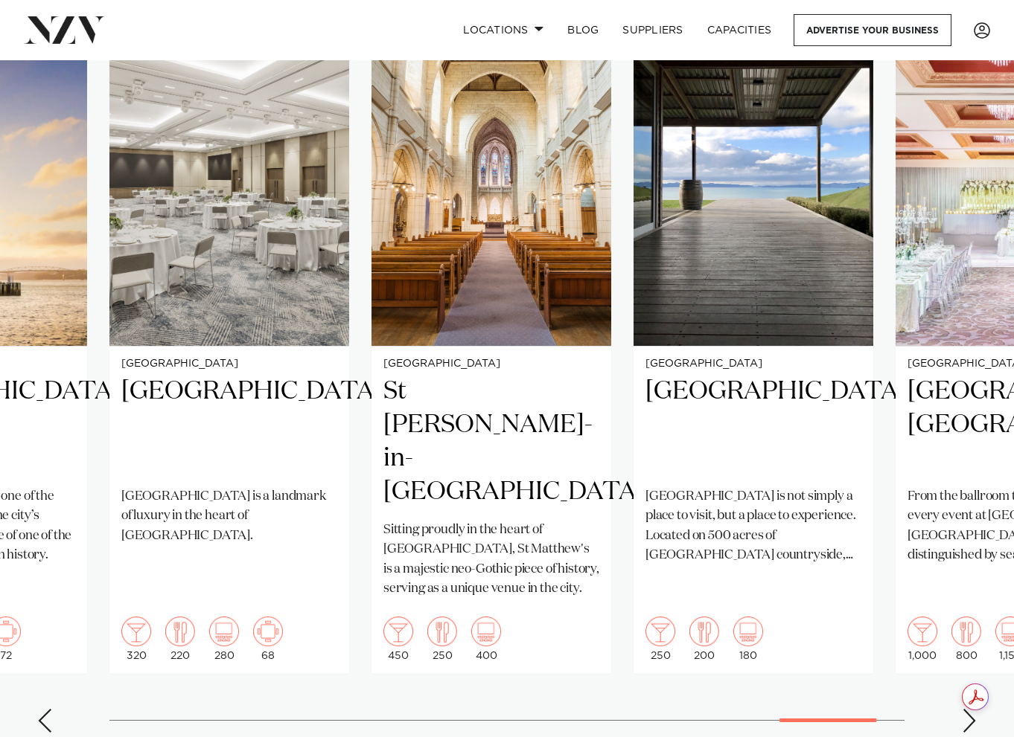
click at [40, 709] on div "Previous slide" at bounding box center [44, 721] width 15 height 24
click at [41, 709] on div "Previous slide" at bounding box center [44, 721] width 15 height 24
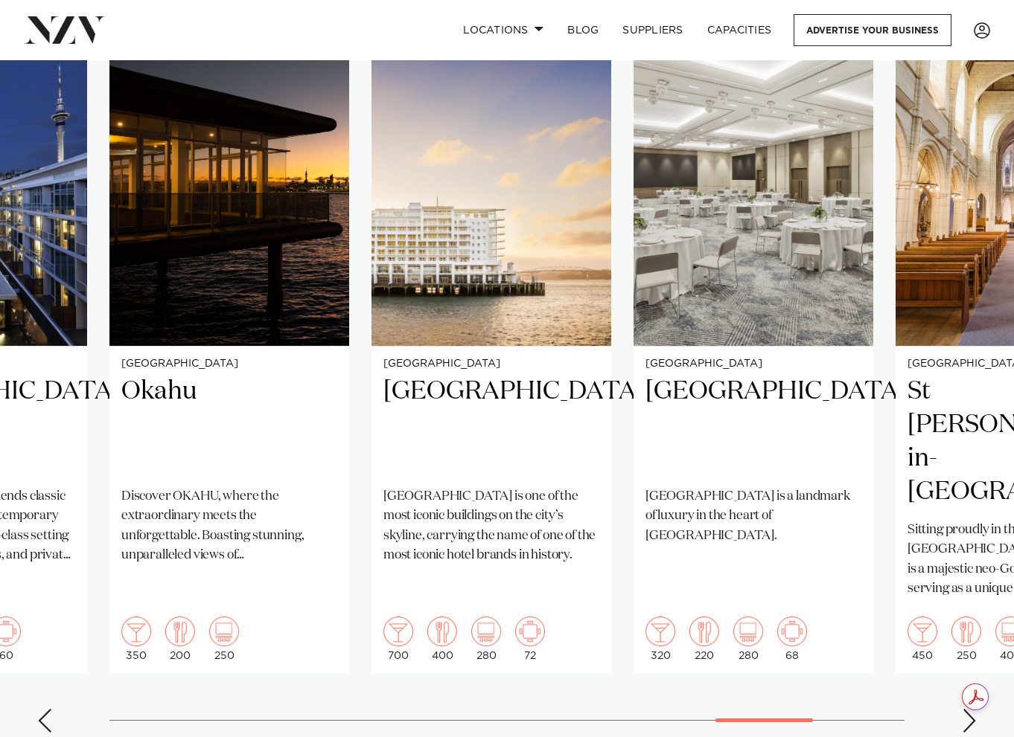
click at [41, 709] on div "Previous slide" at bounding box center [44, 721] width 15 height 24
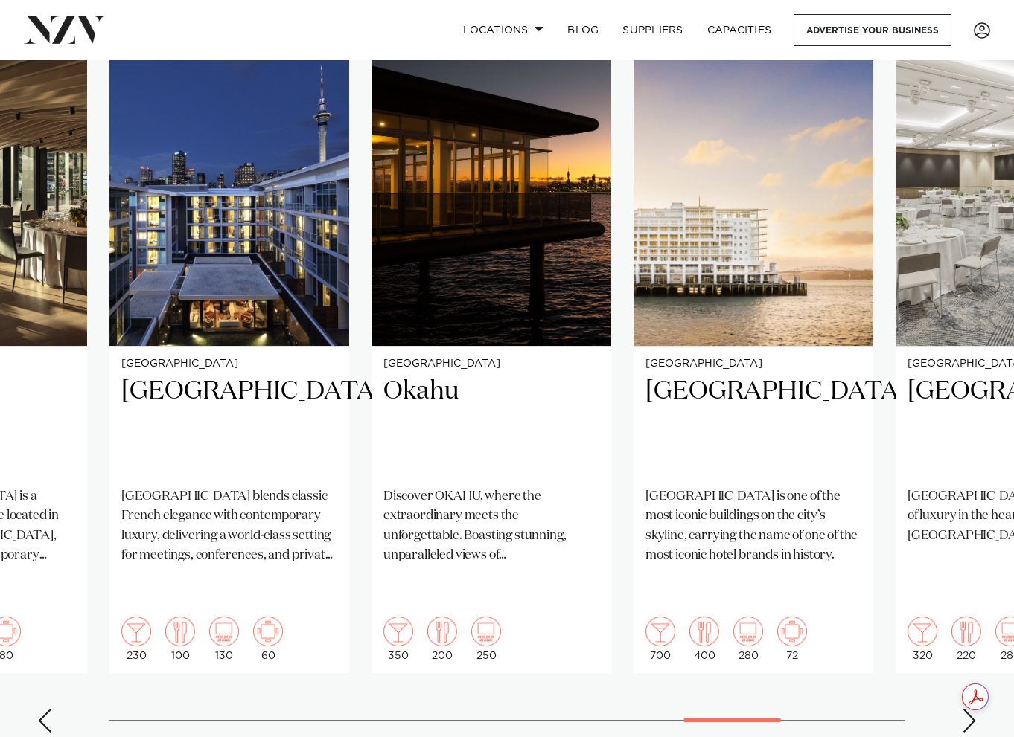
click at [41, 709] on div "Previous slide" at bounding box center [44, 721] width 15 height 24
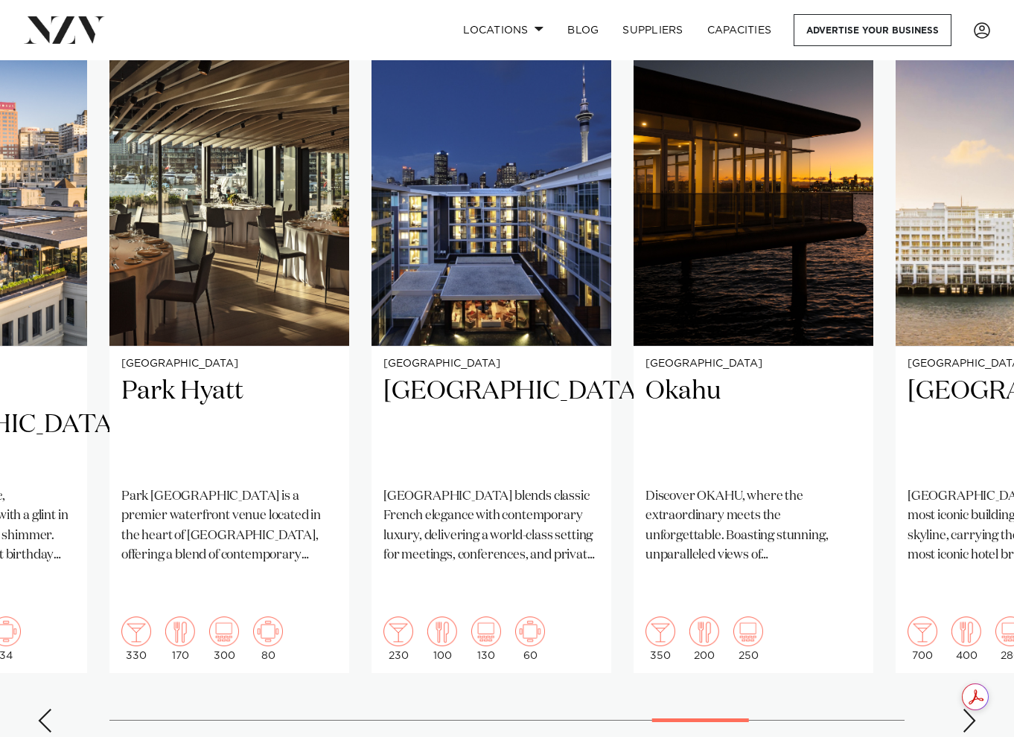
click at [41, 709] on div "Previous slide" at bounding box center [44, 721] width 15 height 24
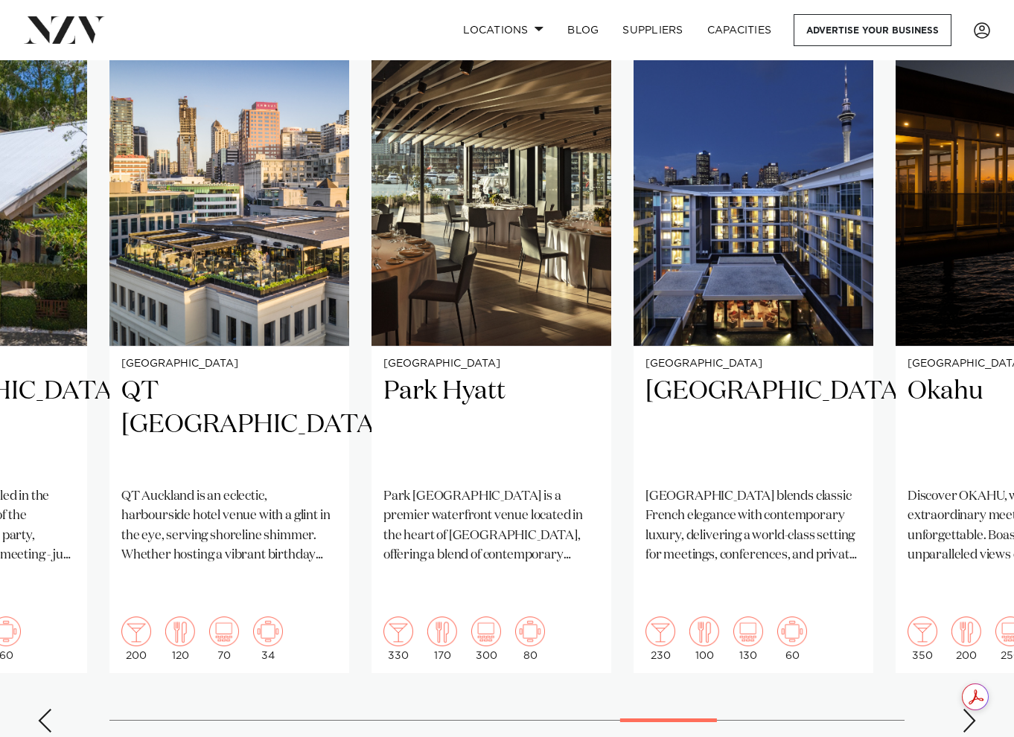
click at [41, 709] on div "Previous slide" at bounding box center [44, 721] width 15 height 24
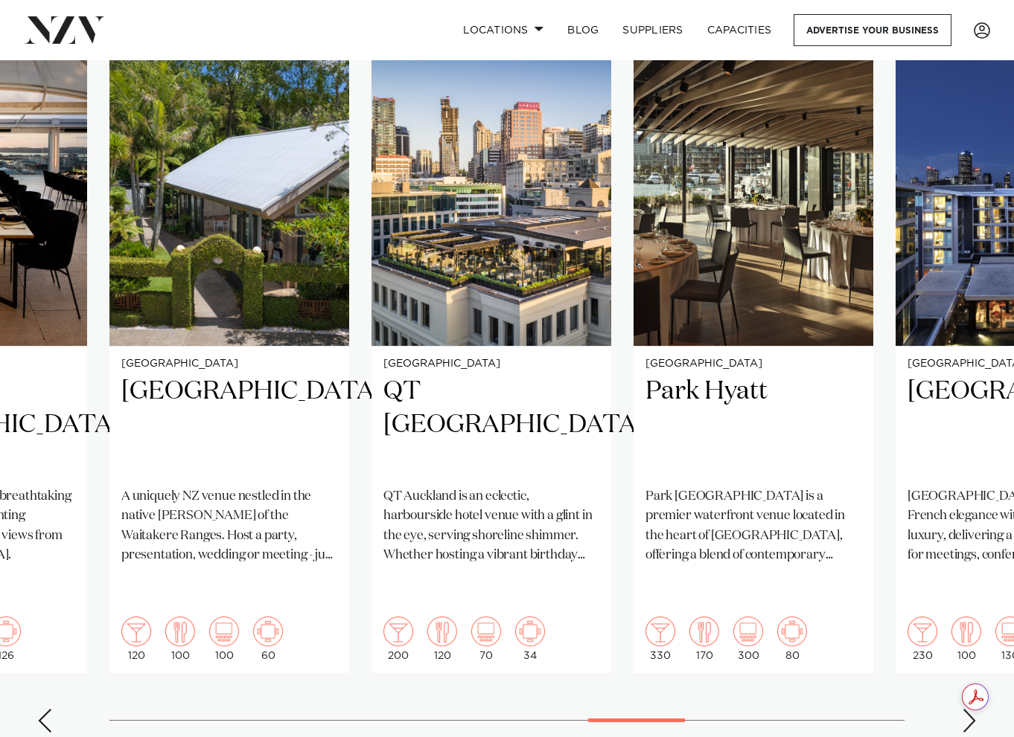
click at [41, 709] on div "Previous slide" at bounding box center [44, 721] width 15 height 24
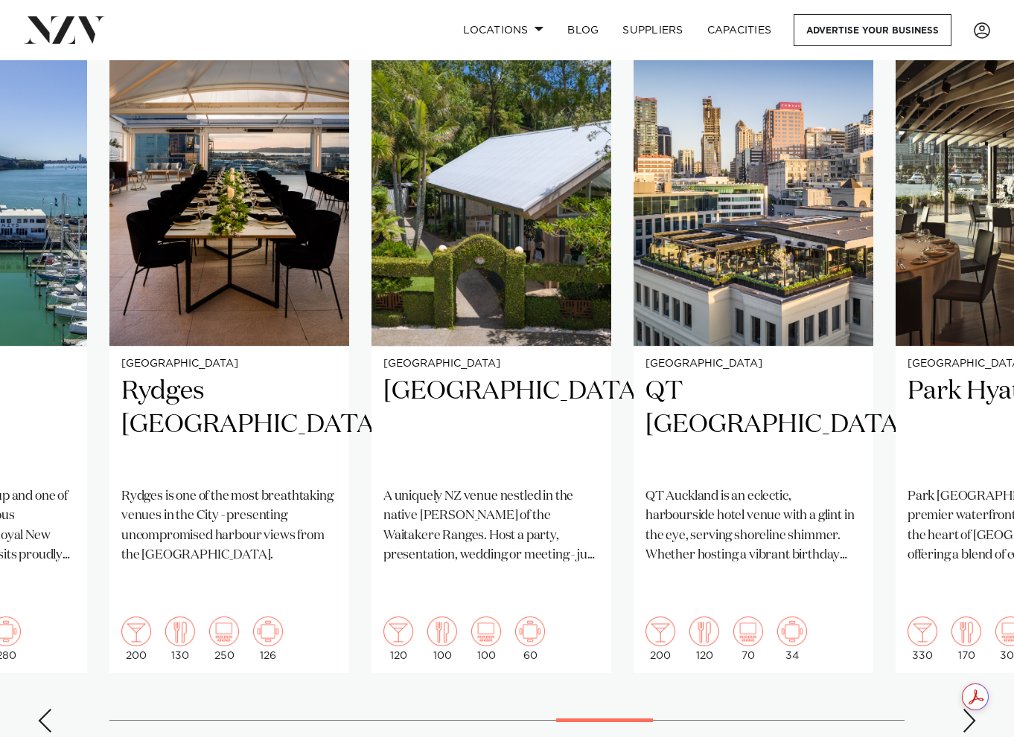
click at [41, 709] on div "Previous slide" at bounding box center [44, 721] width 15 height 24
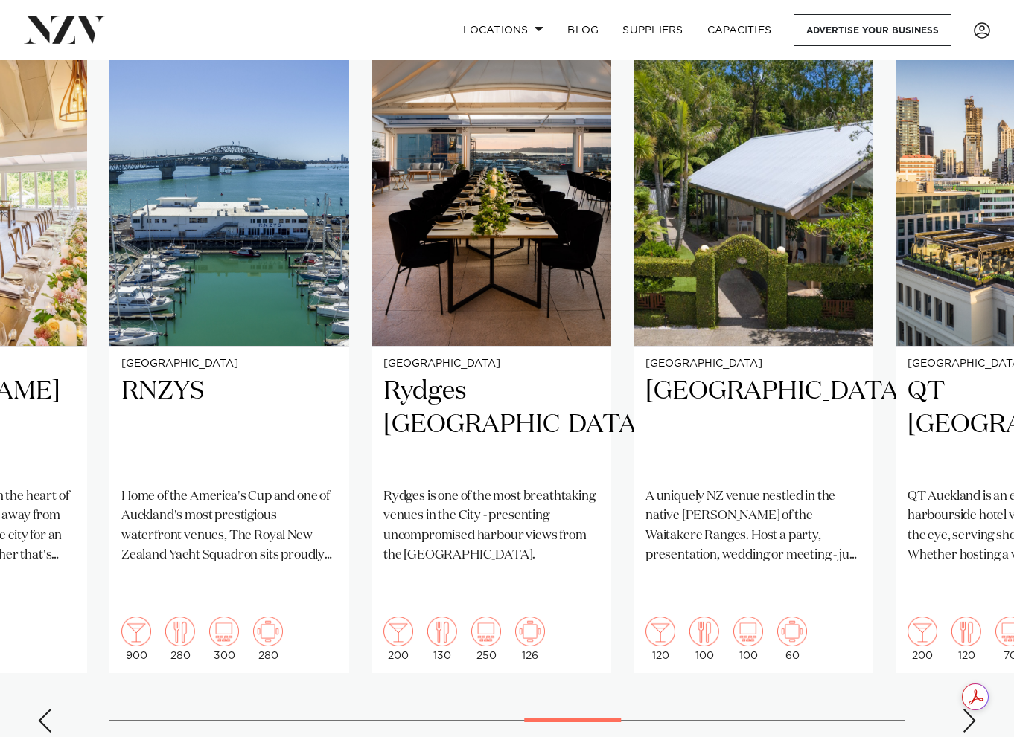
click at [963, 709] on div "Next slide" at bounding box center [968, 721] width 15 height 24
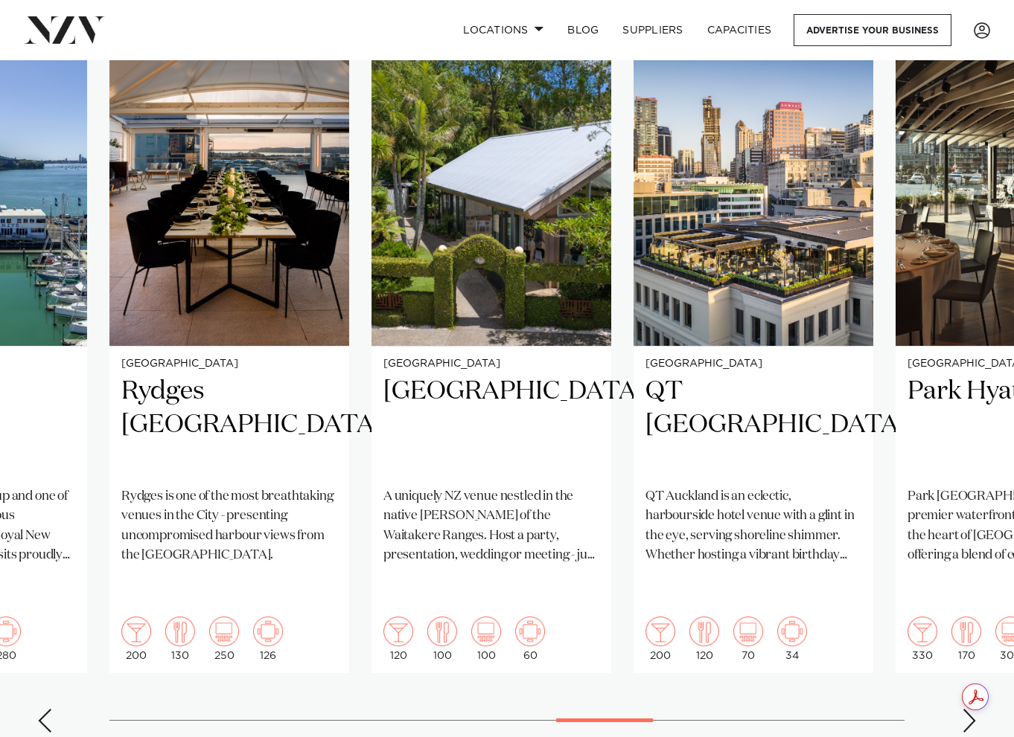
click at [963, 709] on div "Next slide" at bounding box center [968, 721] width 15 height 24
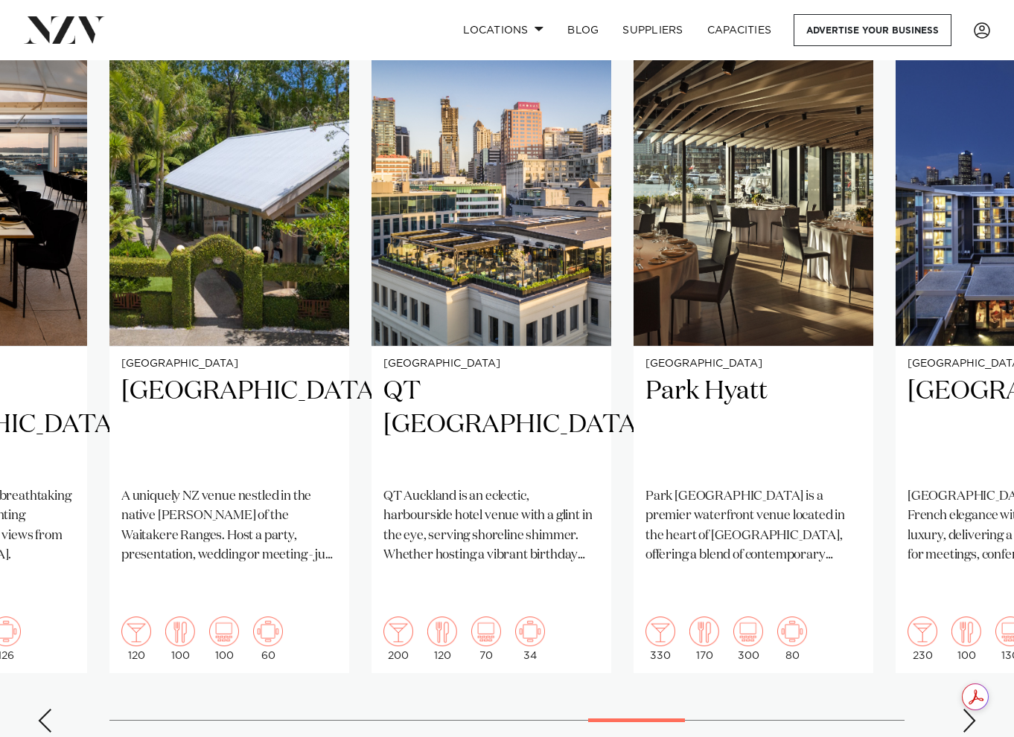
click at [963, 709] on div "Next slide" at bounding box center [968, 721] width 15 height 24
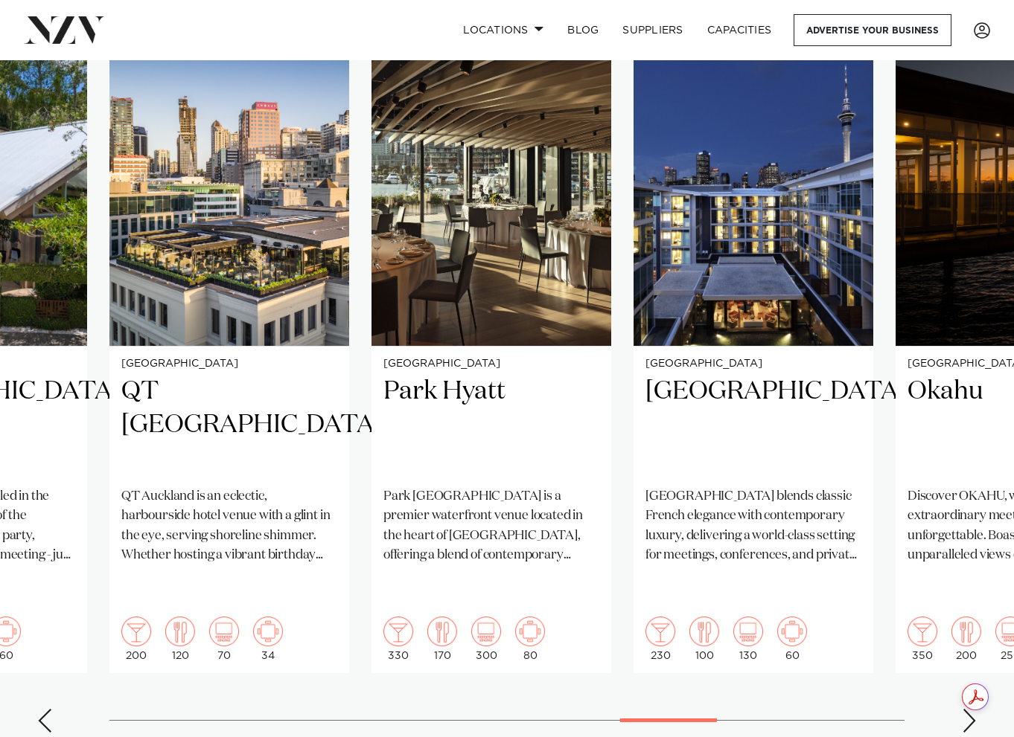
click at [963, 709] on div "Next slide" at bounding box center [968, 721] width 15 height 24
click at [962, 709] on div "Next slide" at bounding box center [968, 721] width 15 height 24
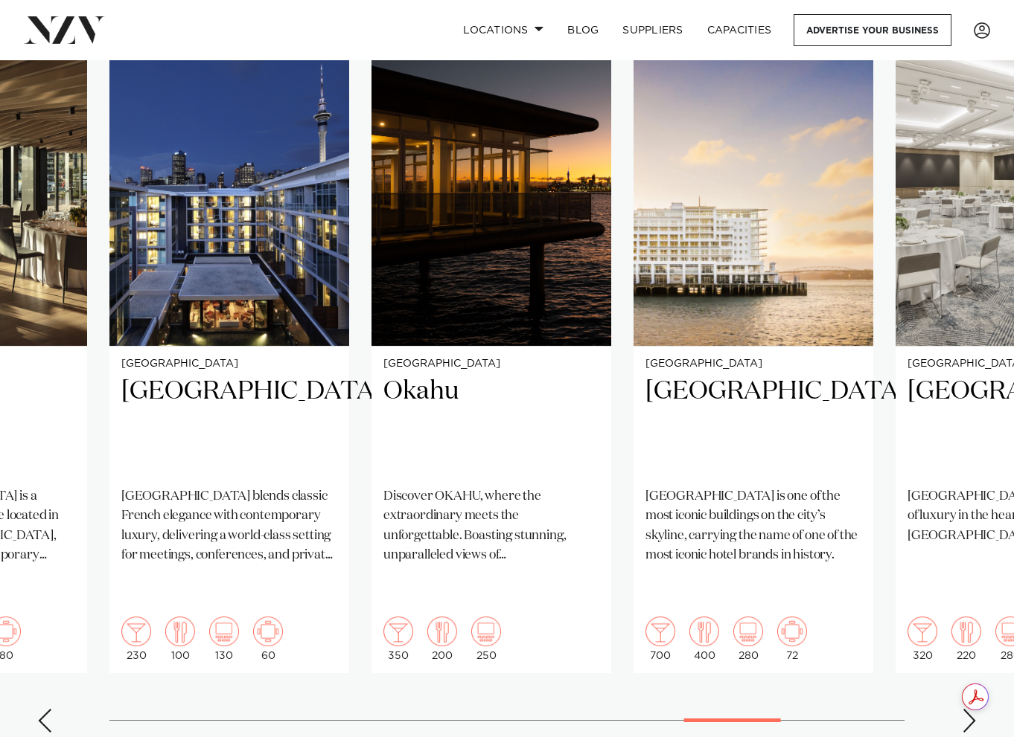
click at [962, 709] on div "Next slide" at bounding box center [968, 721] width 15 height 24
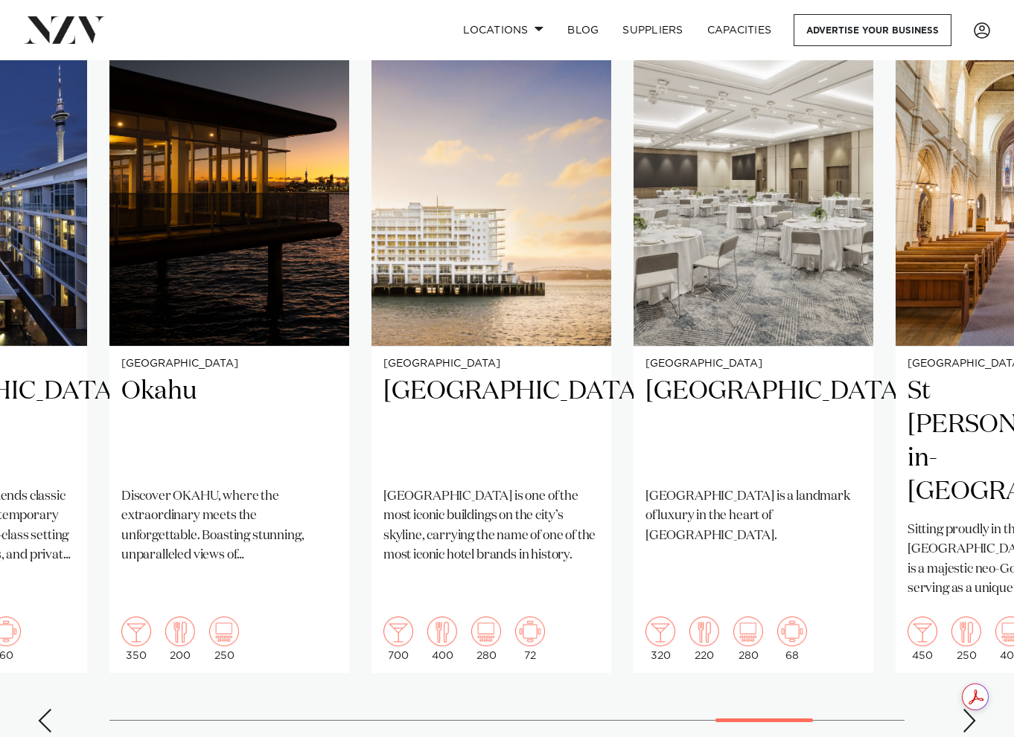
click at [961, 662] on swiper-container "Auckland Wharfside Event Centre Wharfside is a versatile, modern venue nestled …" at bounding box center [507, 385] width 1014 height 720
click at [960, 662] on swiper-container "Auckland Wharfside Event Centre Wharfside is a versatile, modern venue nestled …" at bounding box center [507, 385] width 1014 height 720
click at [970, 709] on div "Next slide" at bounding box center [968, 721] width 15 height 24
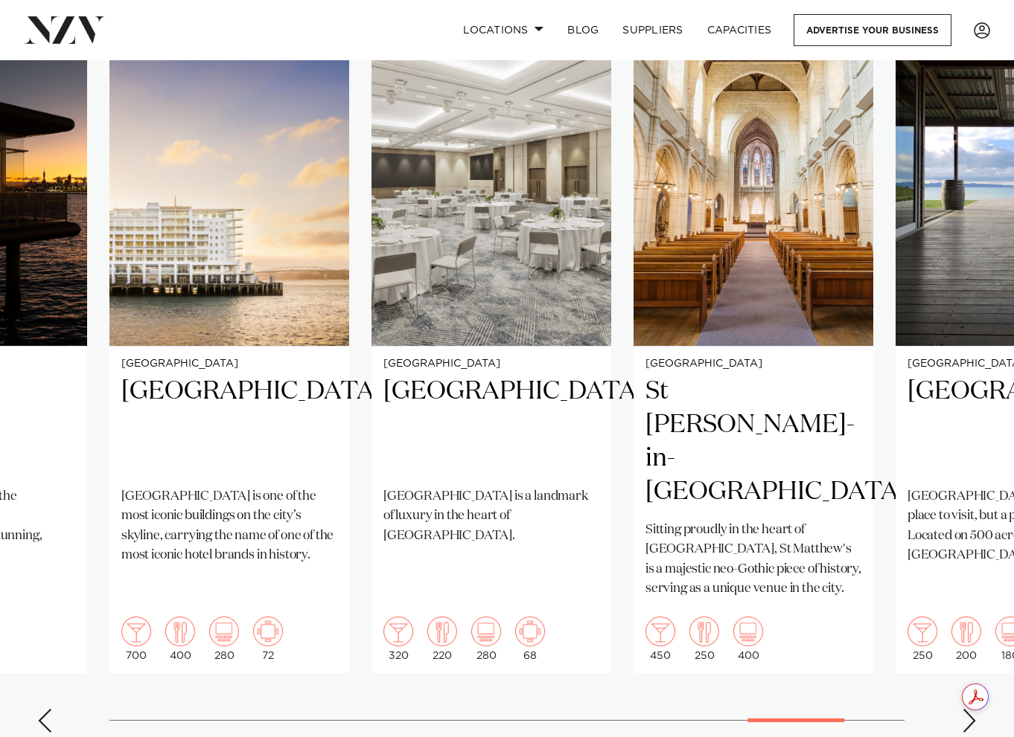
click at [970, 709] on div "Next slide" at bounding box center [968, 721] width 15 height 24
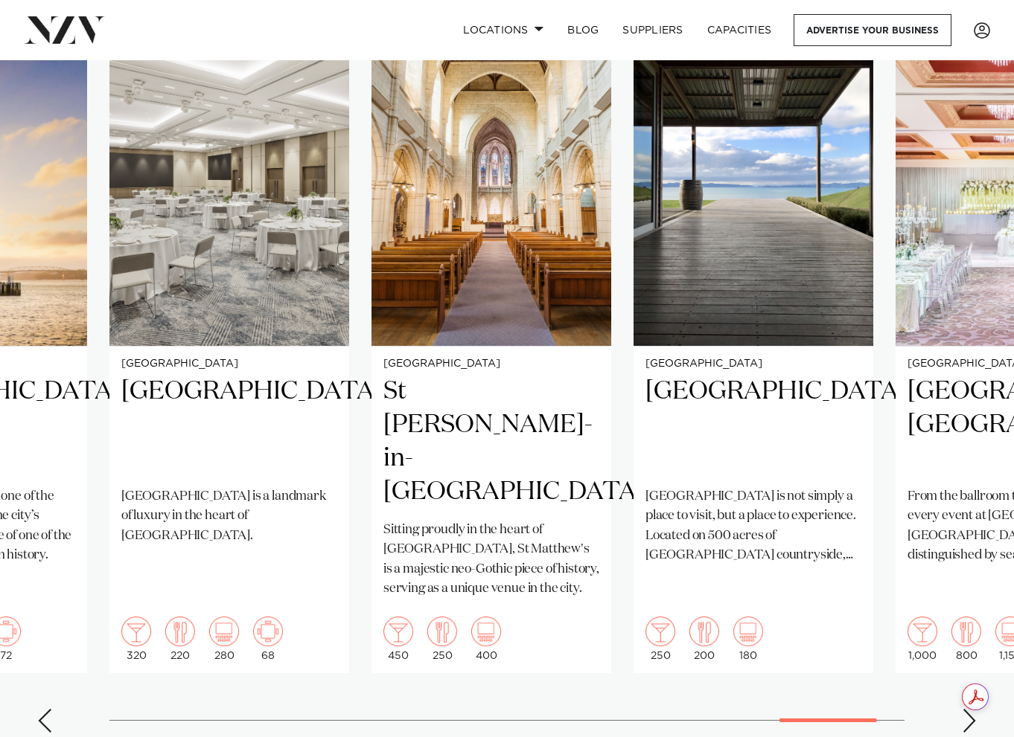
click at [970, 709] on div "Next slide" at bounding box center [968, 721] width 15 height 24
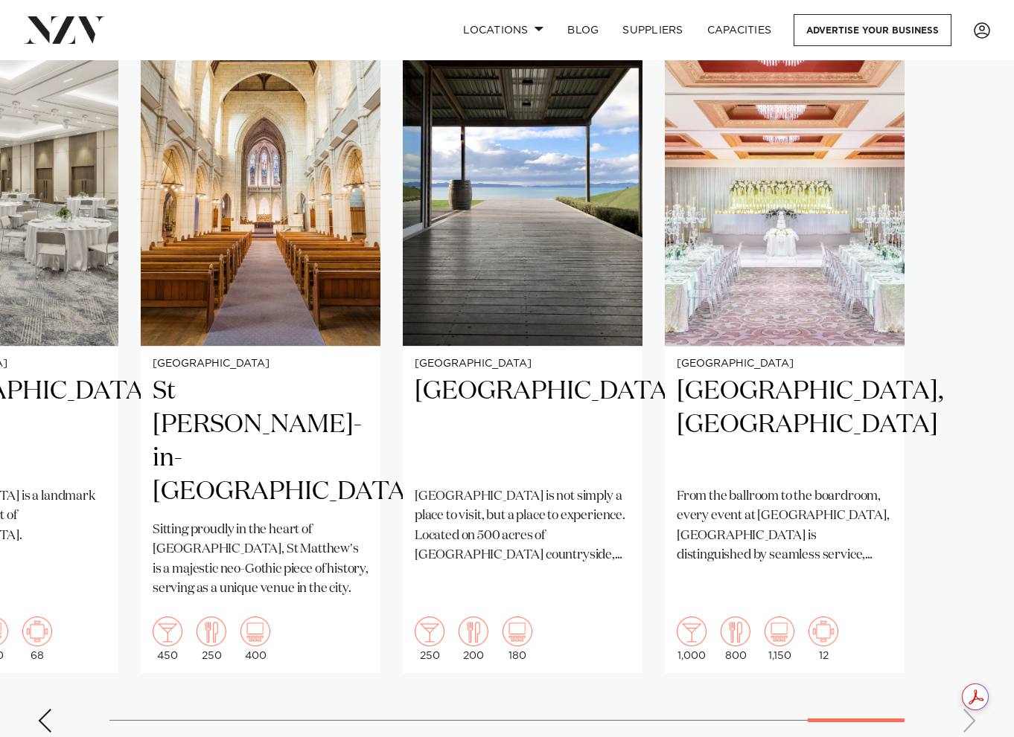
click at [970, 669] on swiper-container "Auckland Wharfside Event Centre Wharfside is a versatile, modern venue nestled …" at bounding box center [507, 385] width 1014 height 720
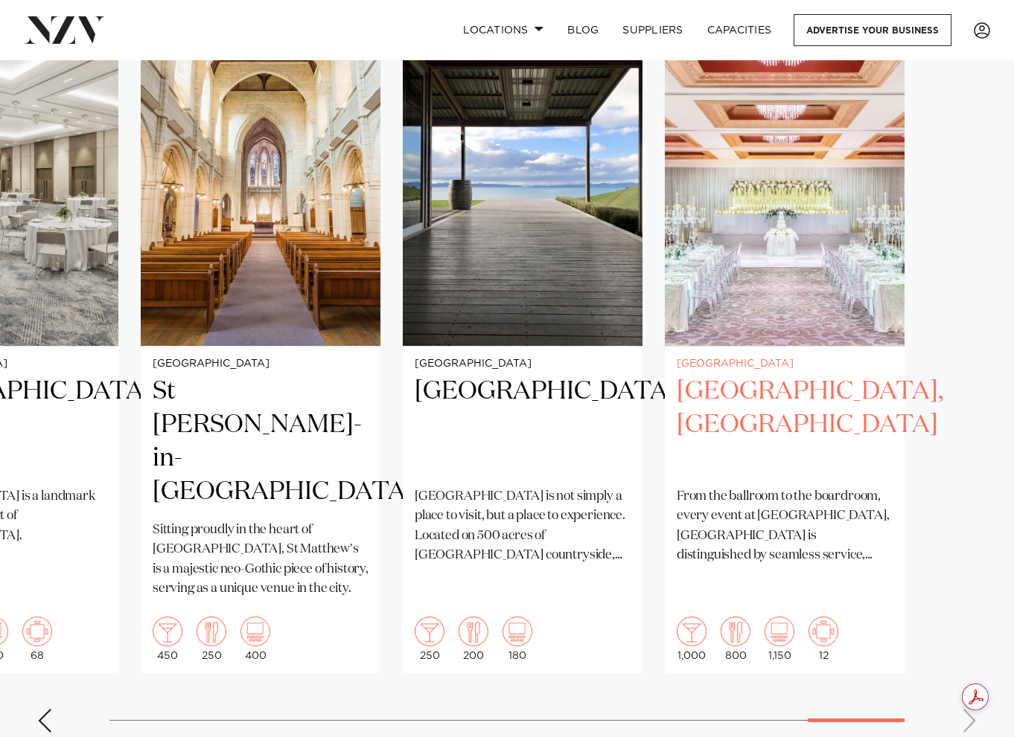
click at [801, 375] on h2 "[GEOGRAPHIC_DATA], [GEOGRAPHIC_DATA]" at bounding box center [784, 425] width 216 height 100
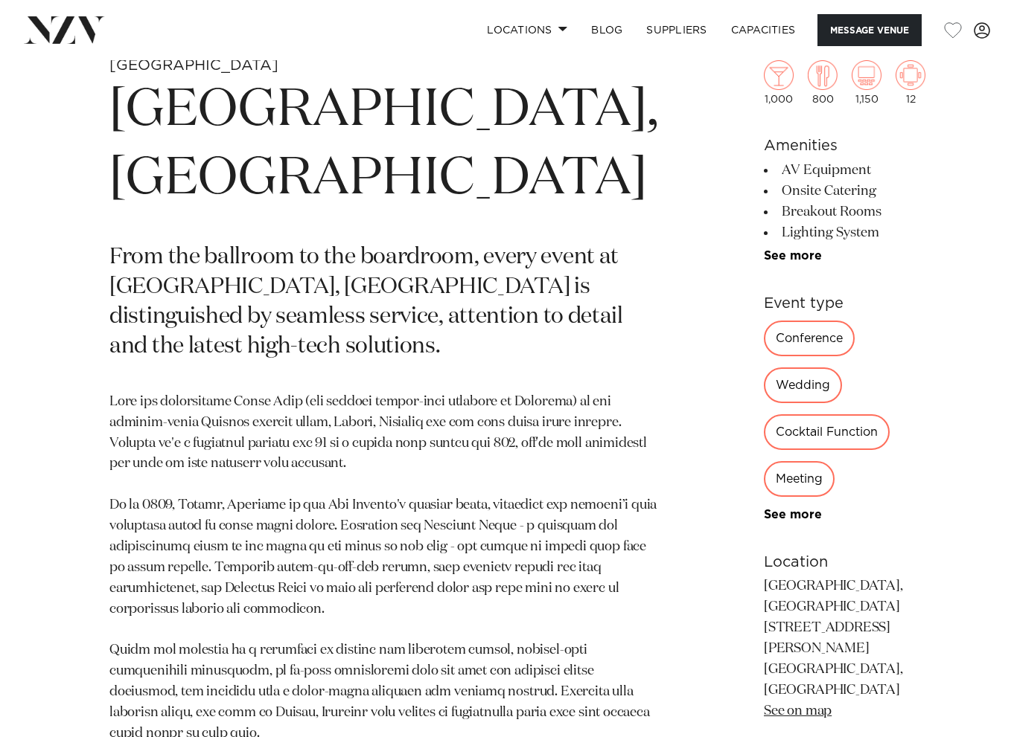
scroll to position [595, 0]
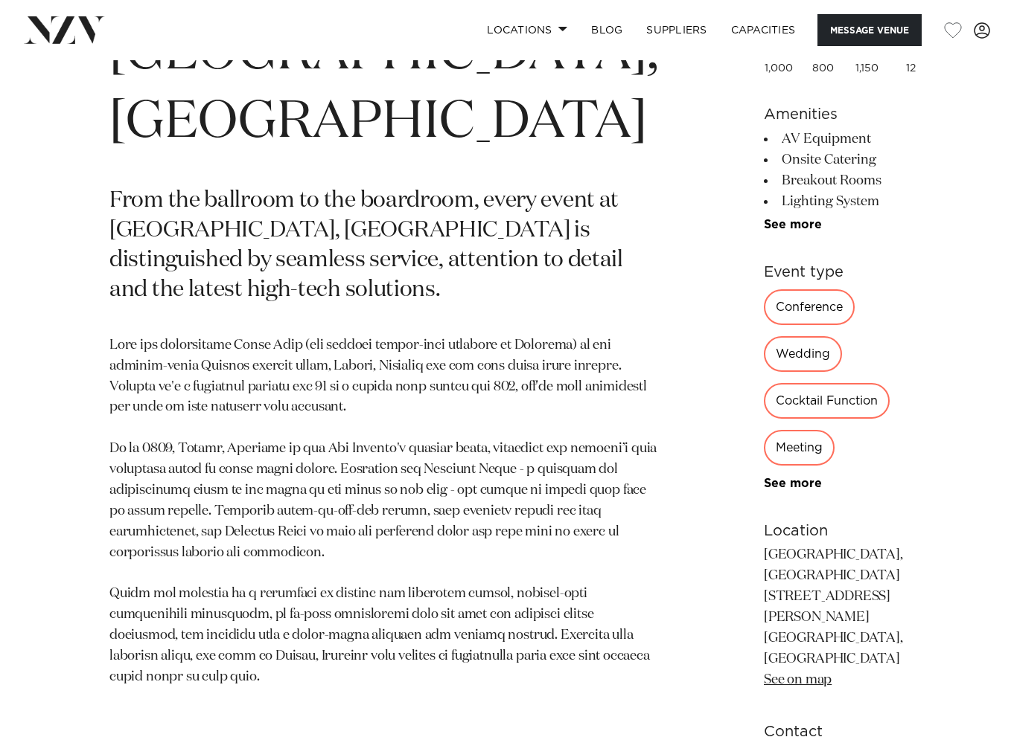
click at [822, 336] on div "Wedding" at bounding box center [803, 354] width 78 height 36
click at [817, 336] on div "Wedding" at bounding box center [803, 354] width 78 height 36
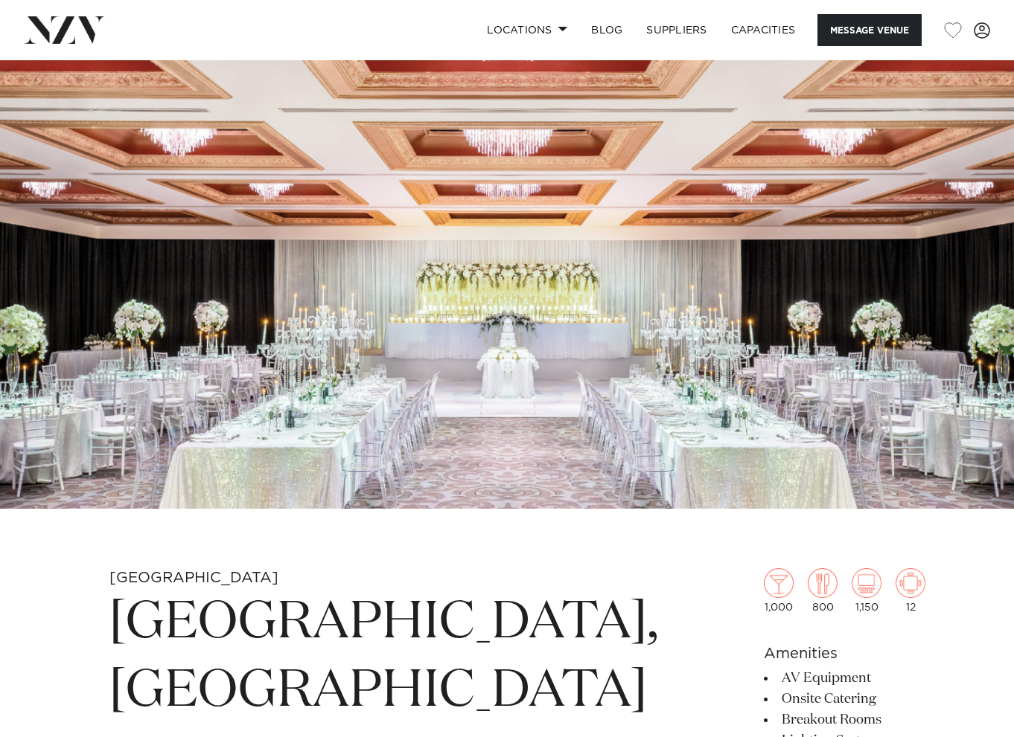
scroll to position [0, 0]
